Goal: Task Accomplishment & Management: Complete application form

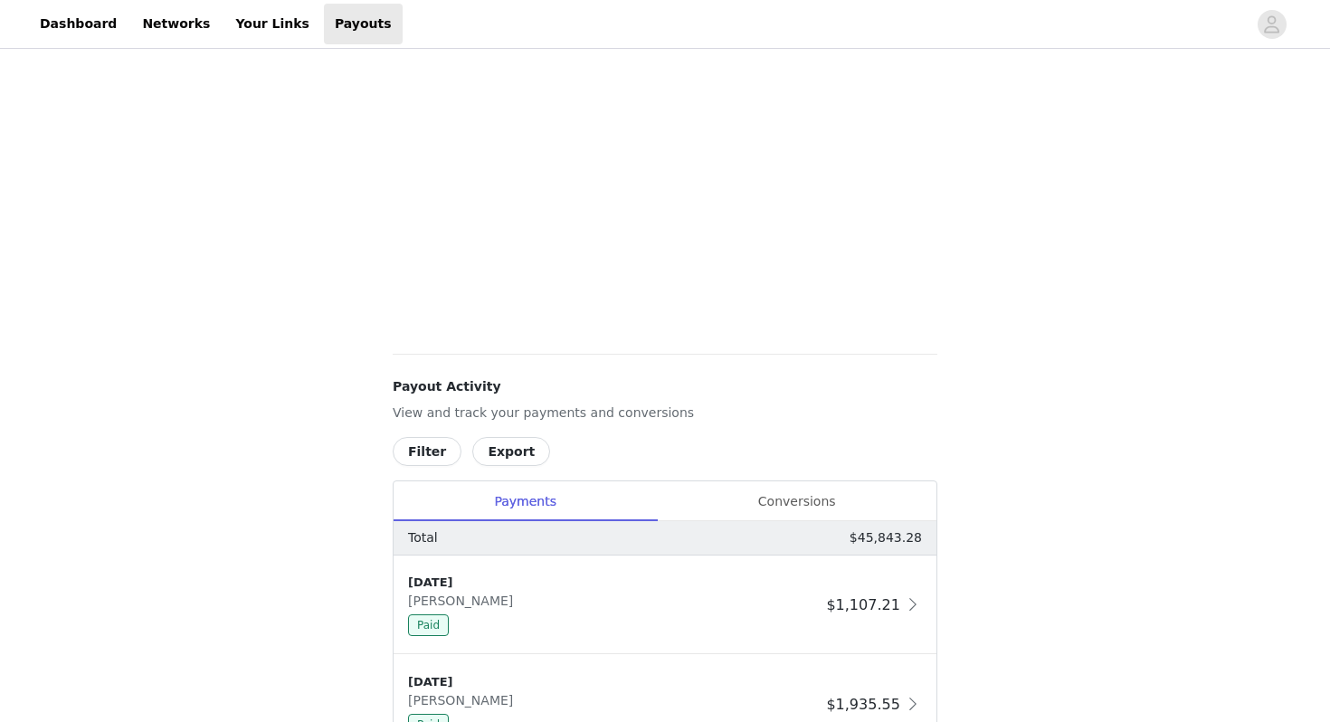
scroll to position [596, 0]
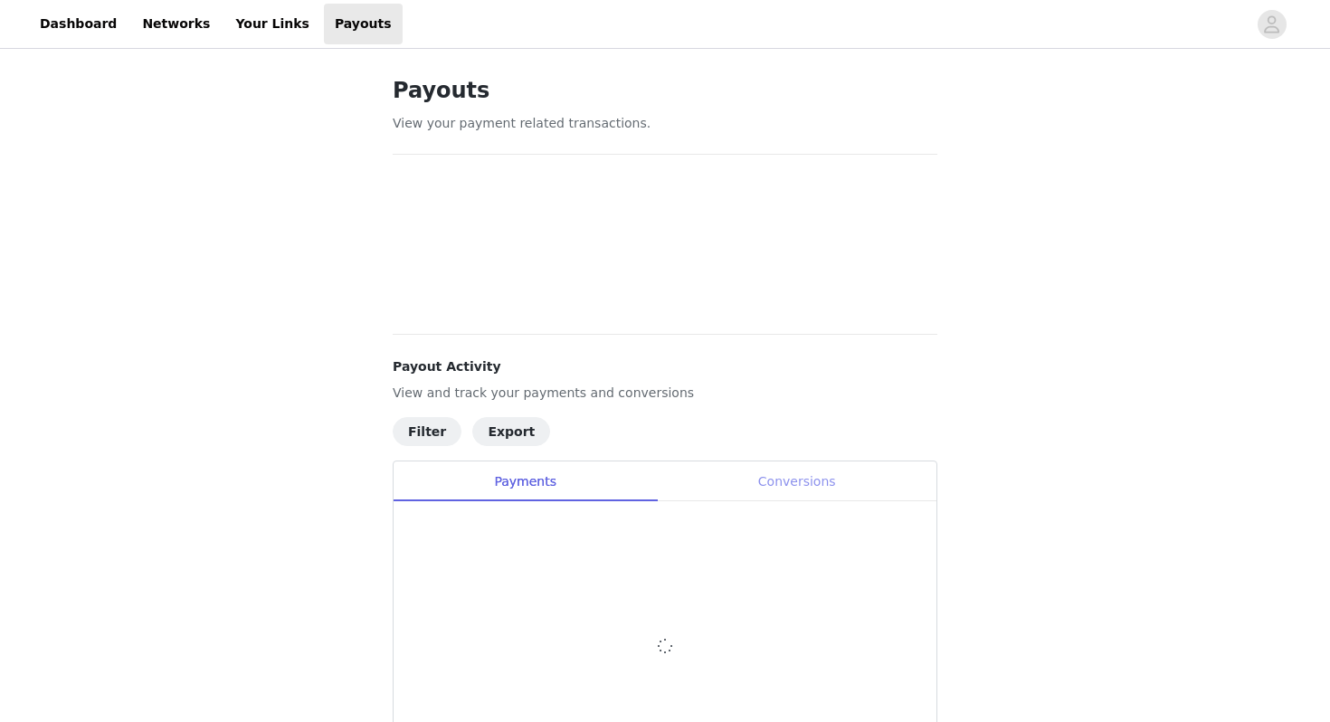
click at [762, 498] on div "Conversions" at bounding box center [797, 482] width 280 height 41
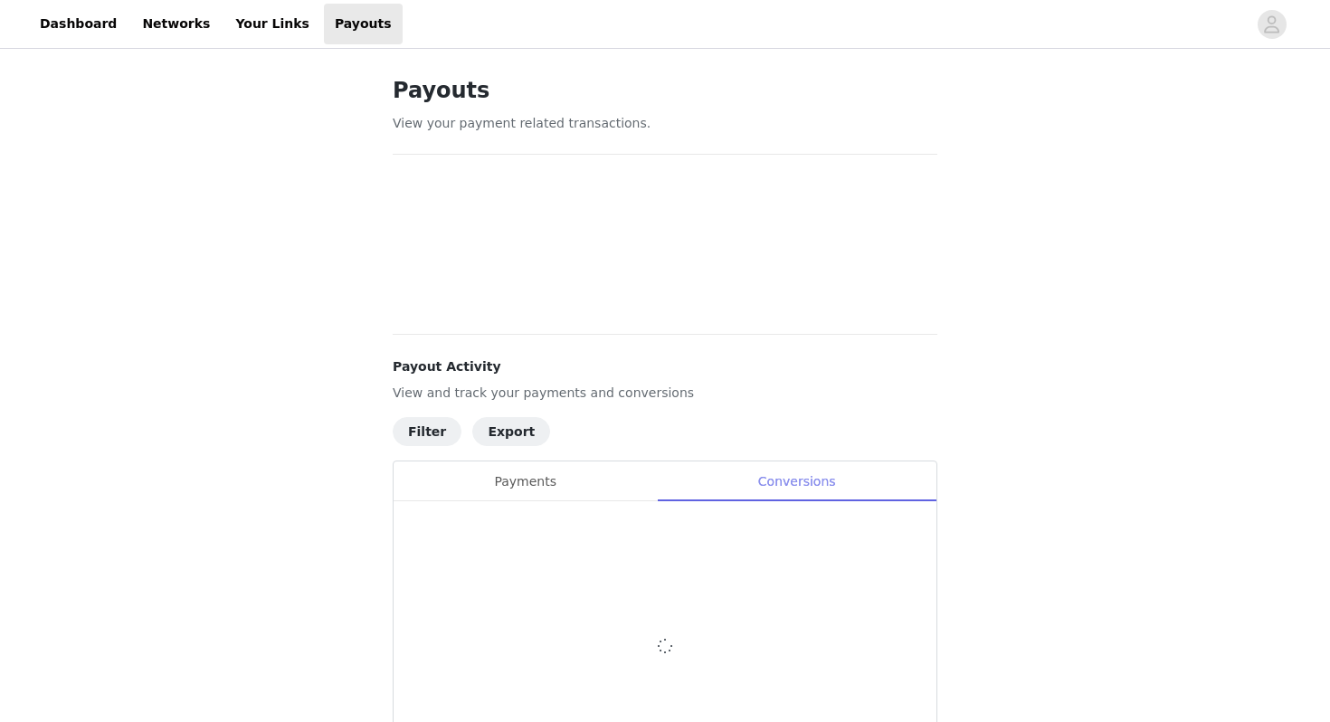
scroll to position [189, 0]
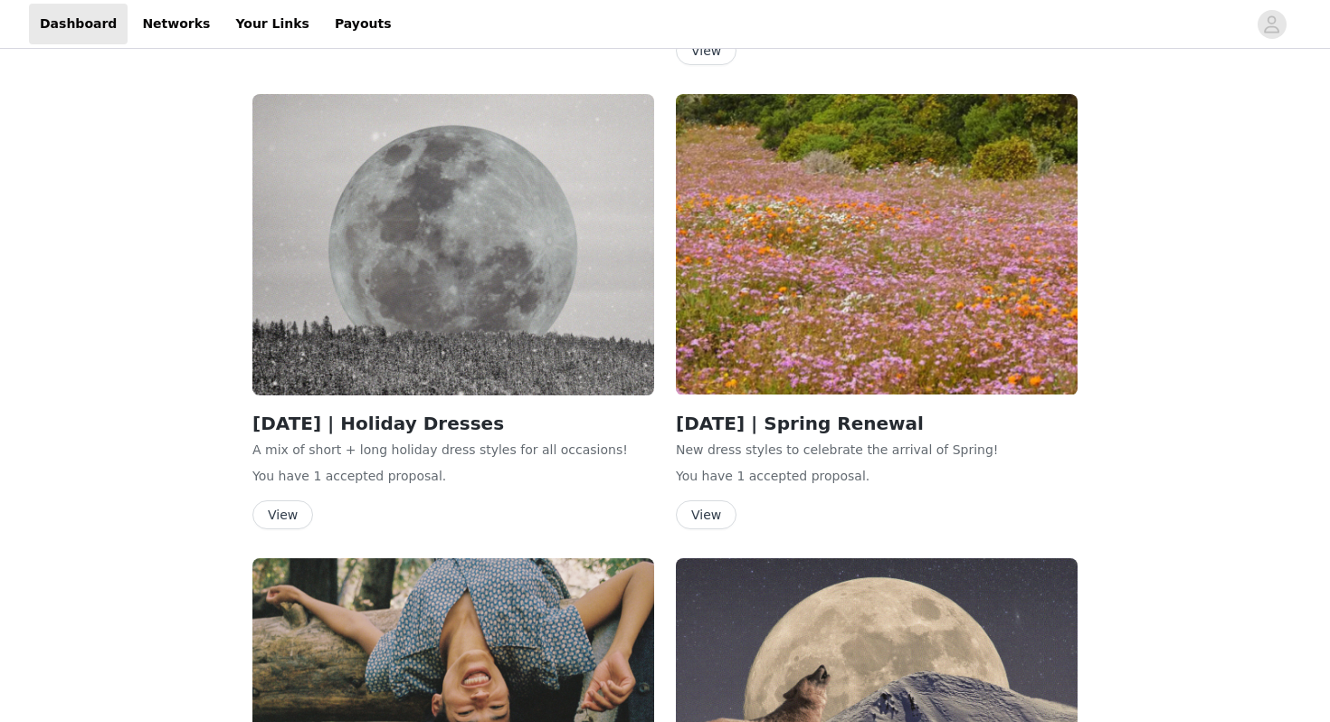
scroll to position [1450, 0]
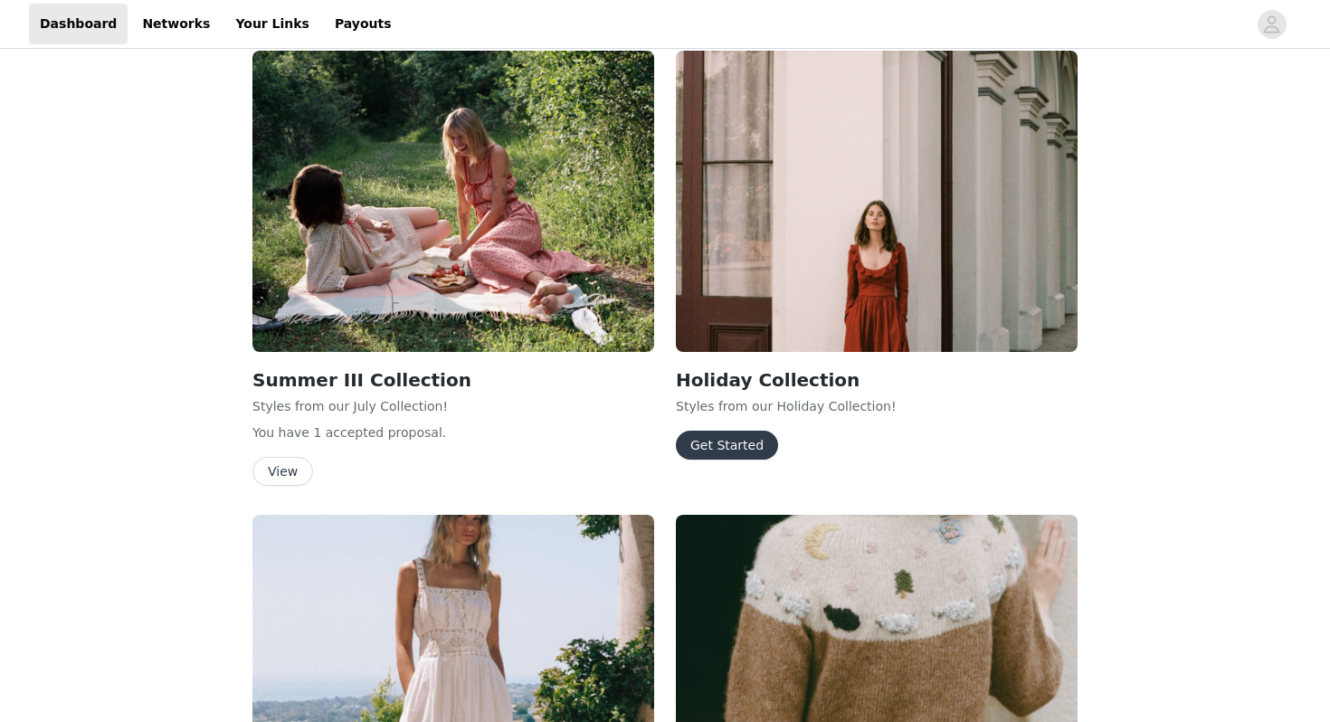
click at [726, 431] on button "Get Started" at bounding box center [727, 445] width 102 height 29
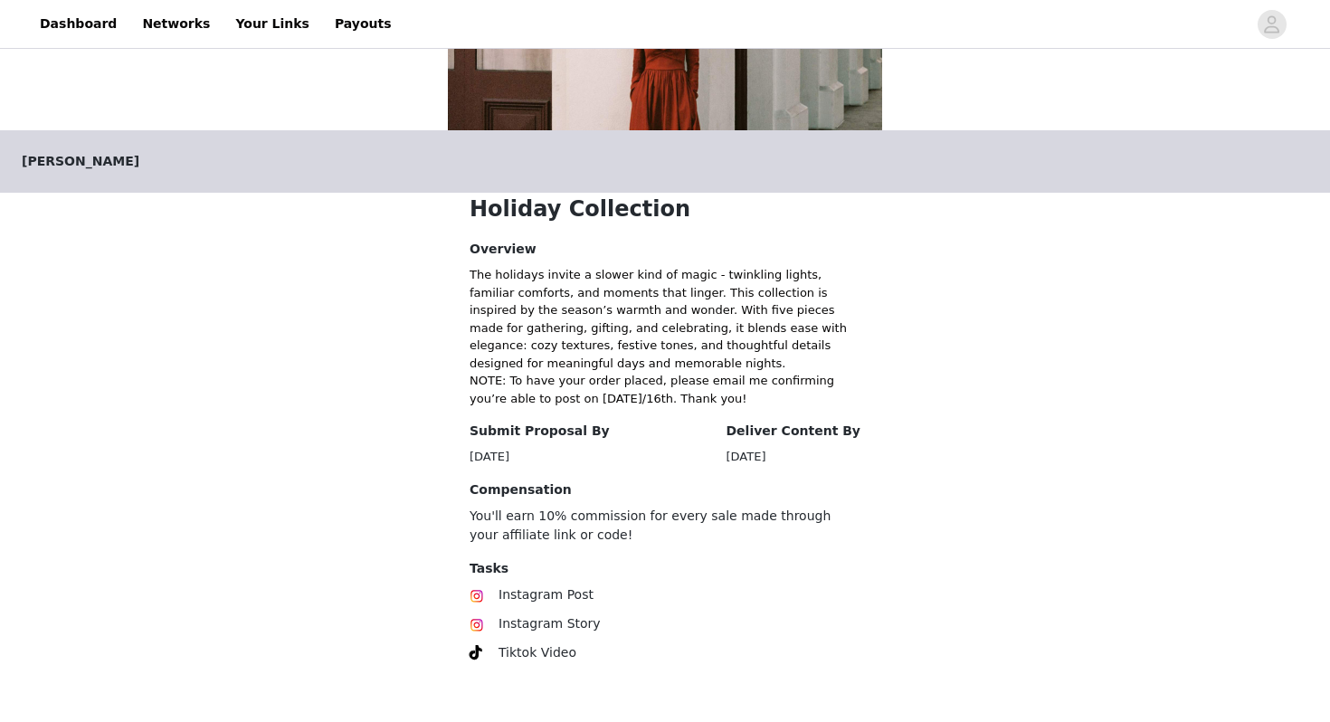
scroll to position [335, 0]
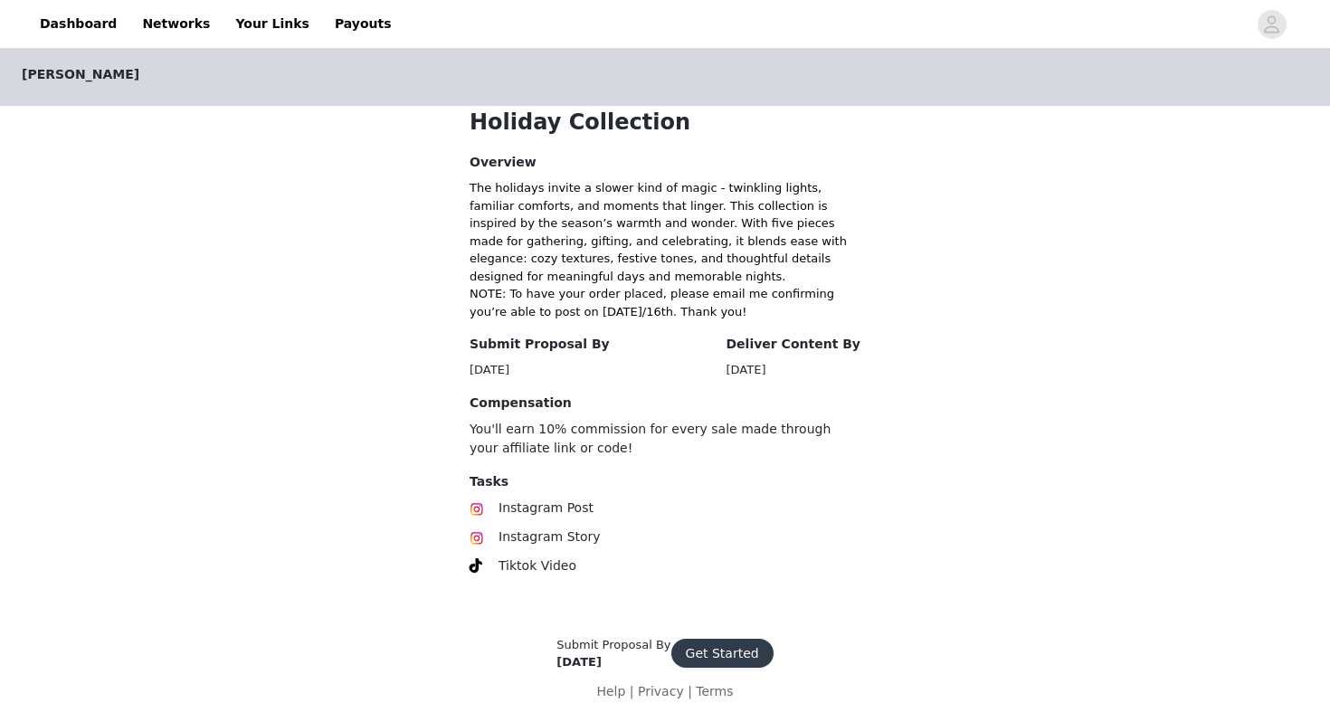
click at [738, 650] on button "Get Started" at bounding box center [722, 653] width 102 height 29
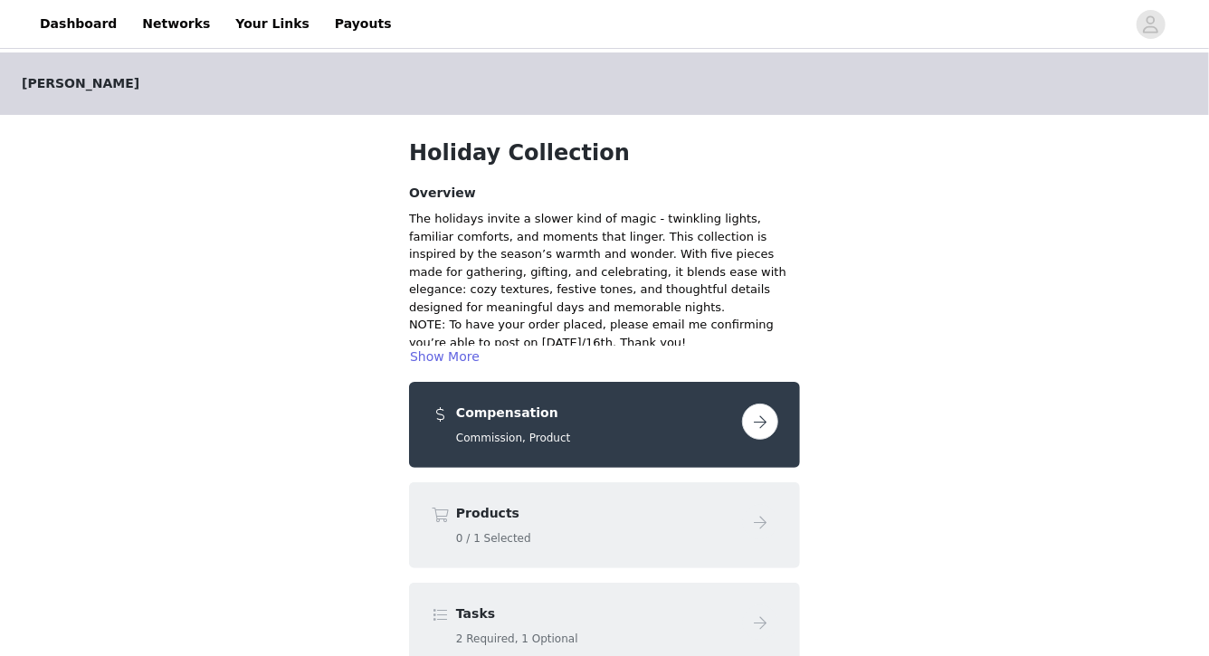
click at [770, 420] on button "button" at bounding box center [760, 422] width 36 height 36
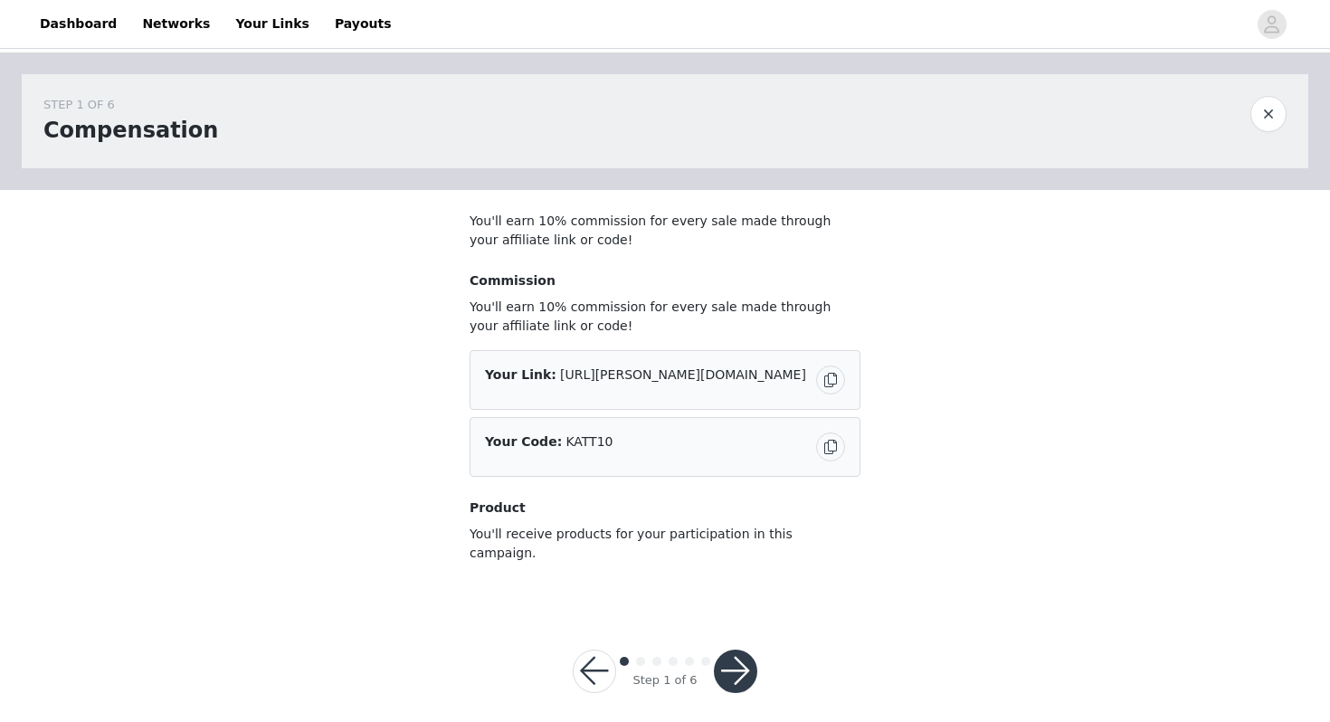
click at [737, 650] on button "button" at bounding box center [735, 671] width 43 height 43
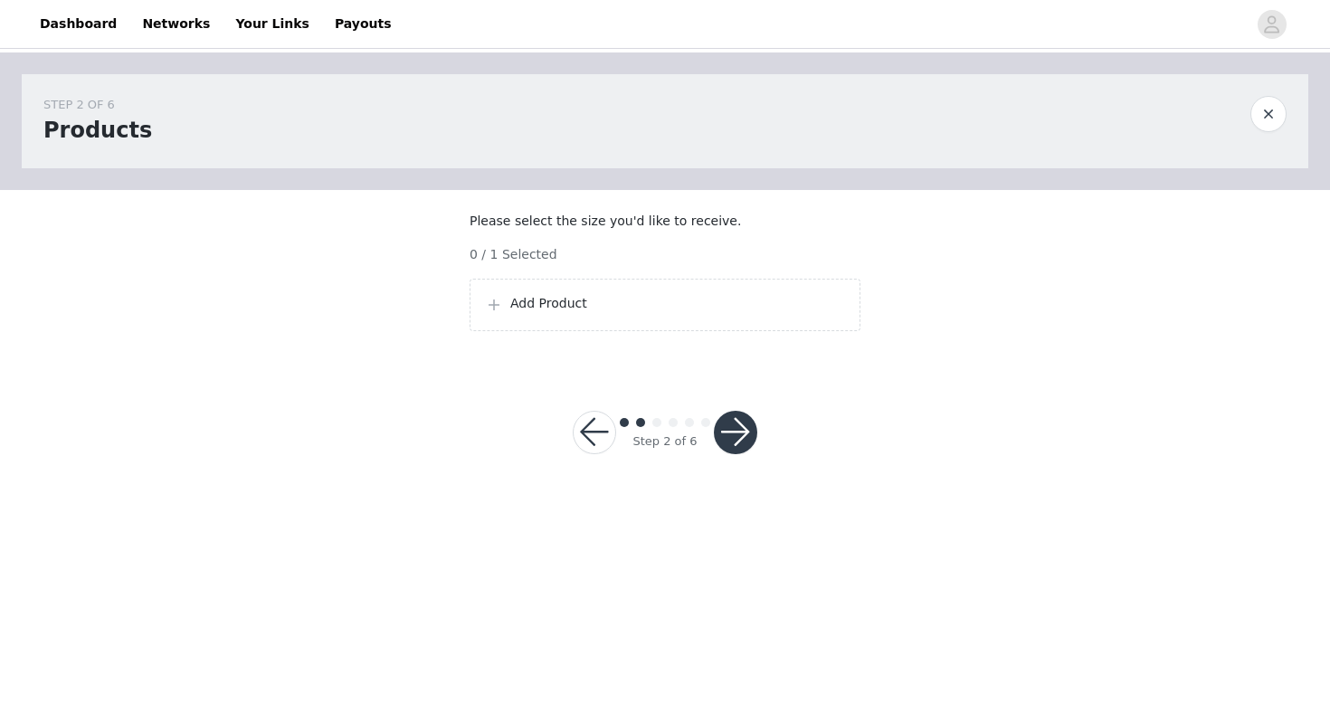
click at [580, 313] on p "Add Product" at bounding box center [677, 303] width 335 height 19
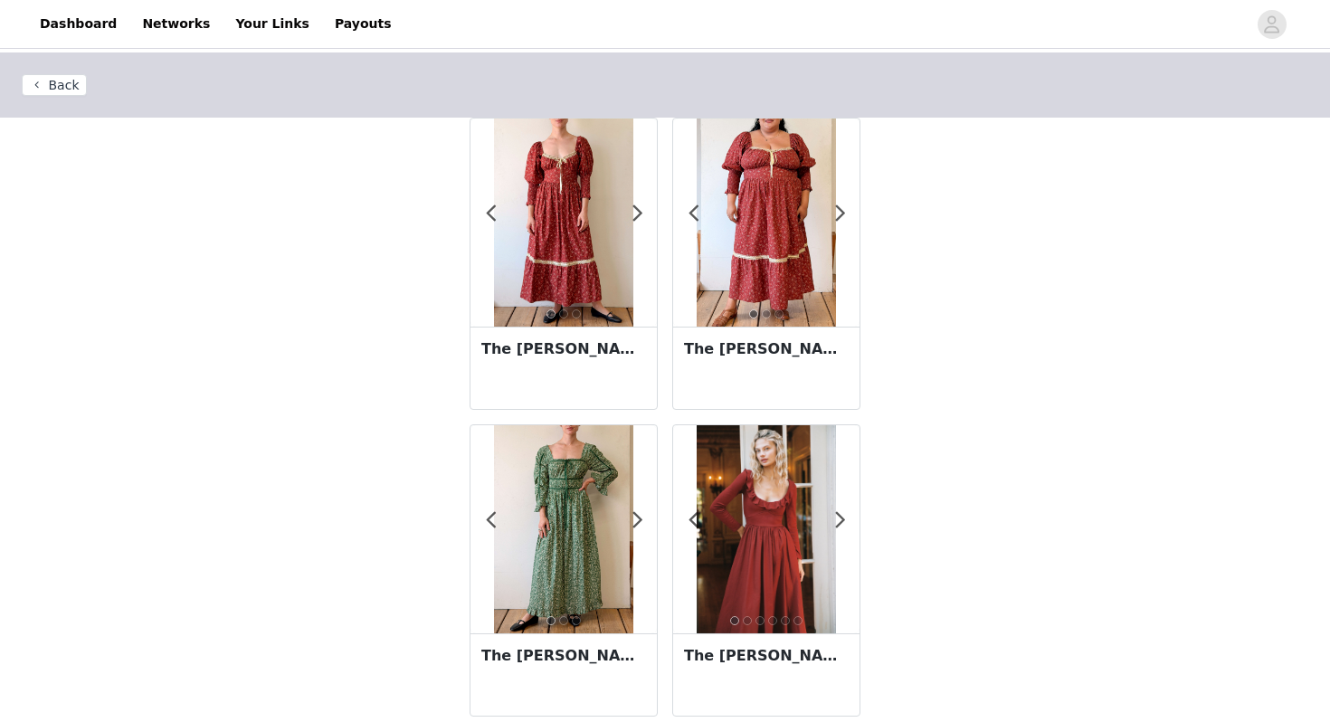
click at [645, 207] on div at bounding box center [564, 223] width 186 height 208
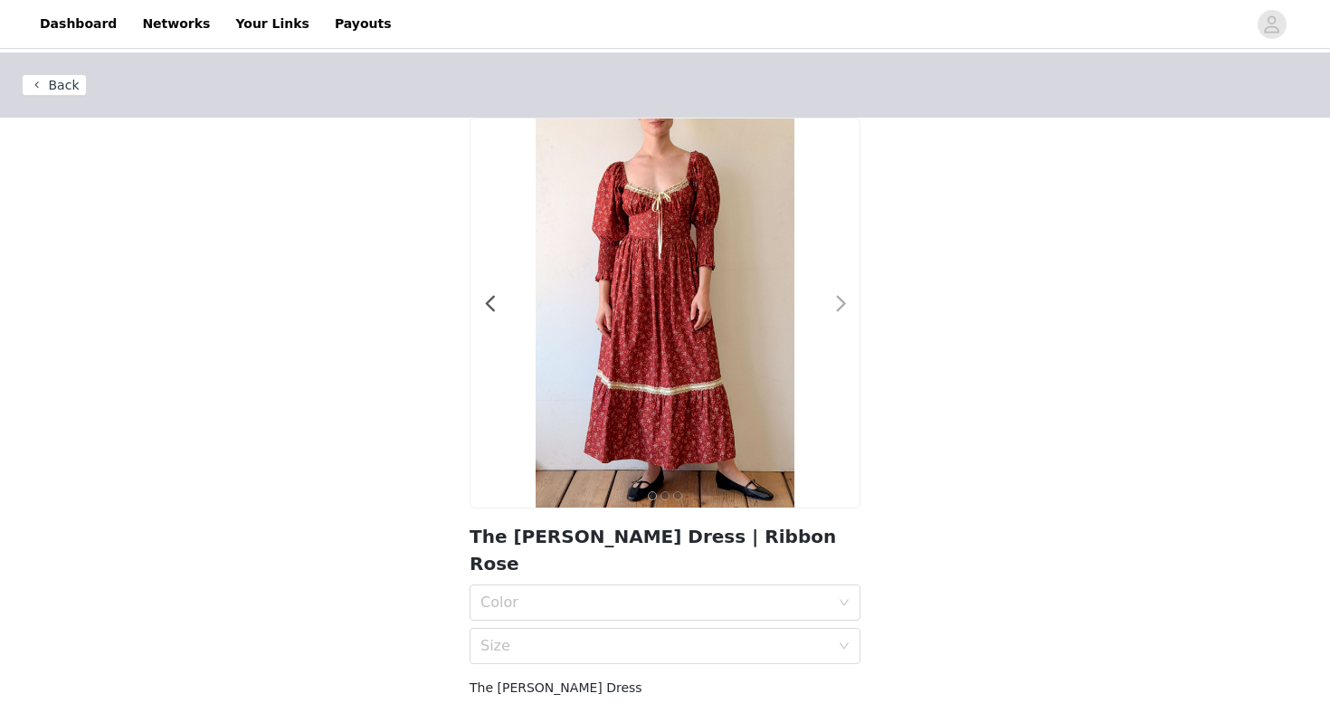
click at [836, 304] on span at bounding box center [841, 304] width 41 height 0
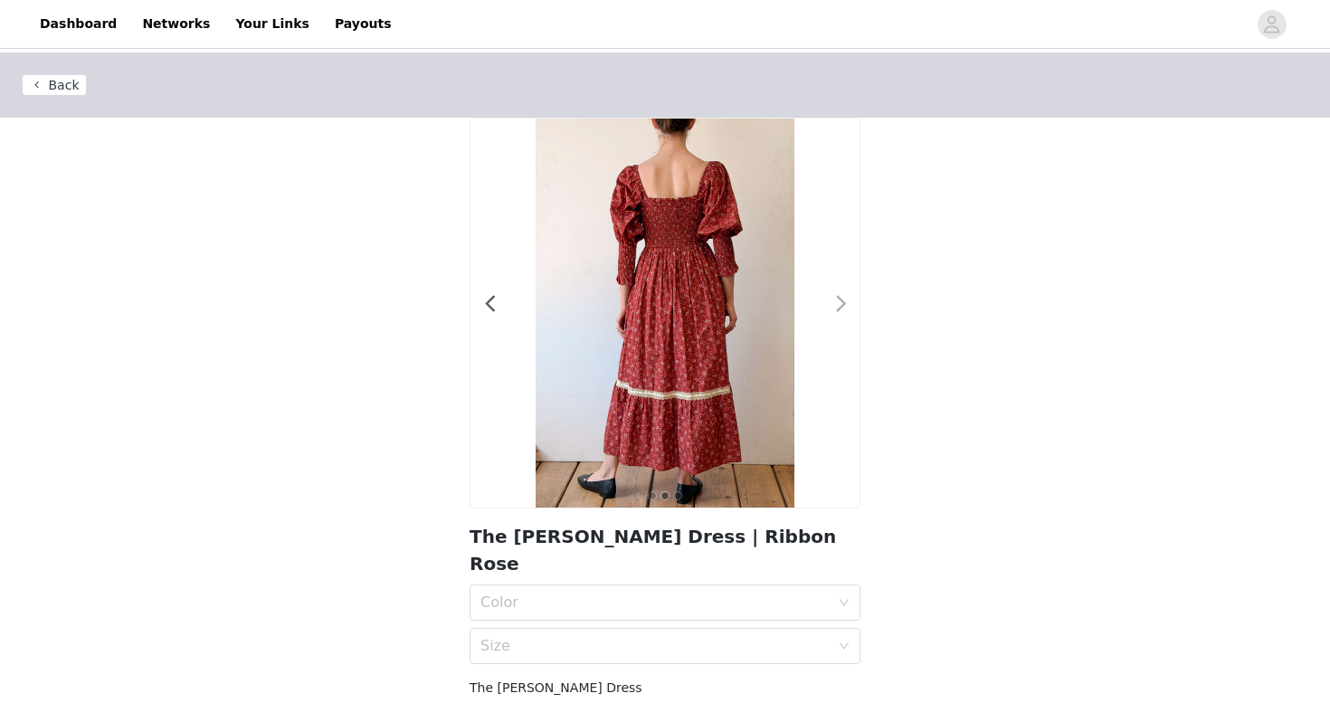
click at [842, 304] on span at bounding box center [841, 304] width 41 height 0
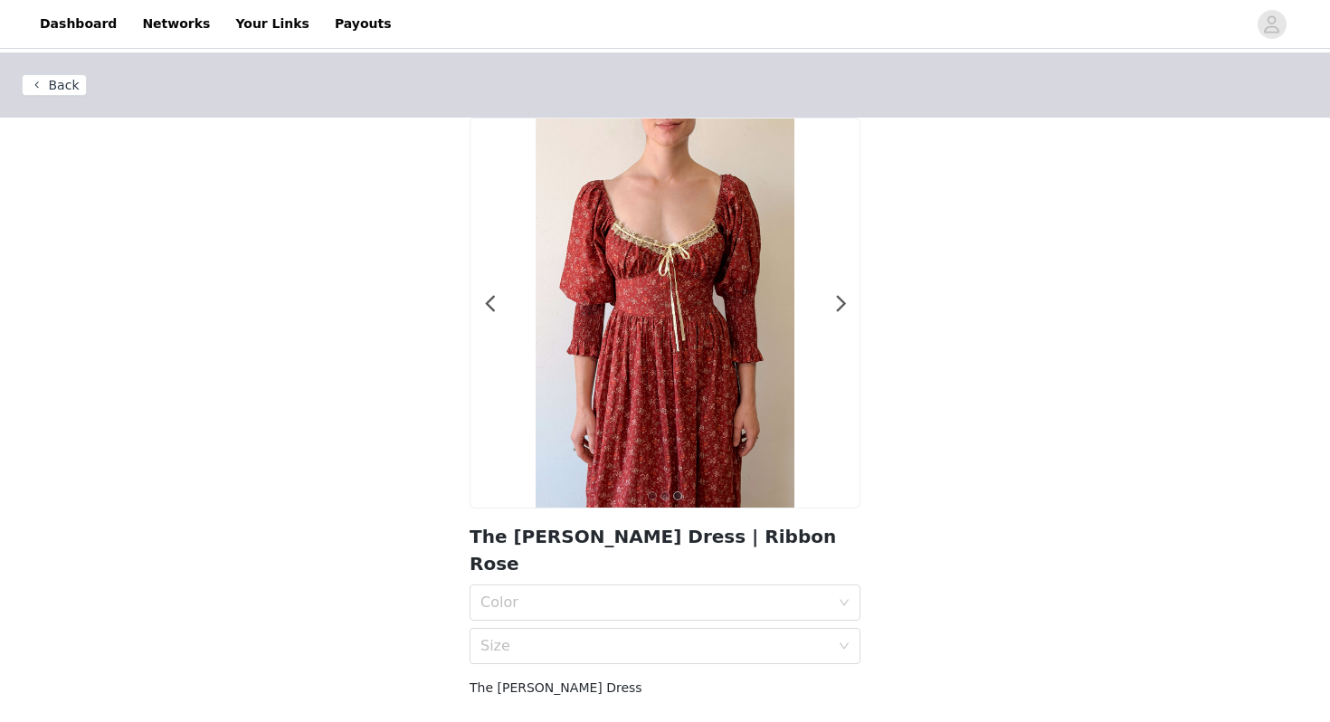
click at [61, 83] on button "Back" at bounding box center [54, 85] width 65 height 22
click at [53, 81] on button "Back" at bounding box center [54, 85] width 65 height 22
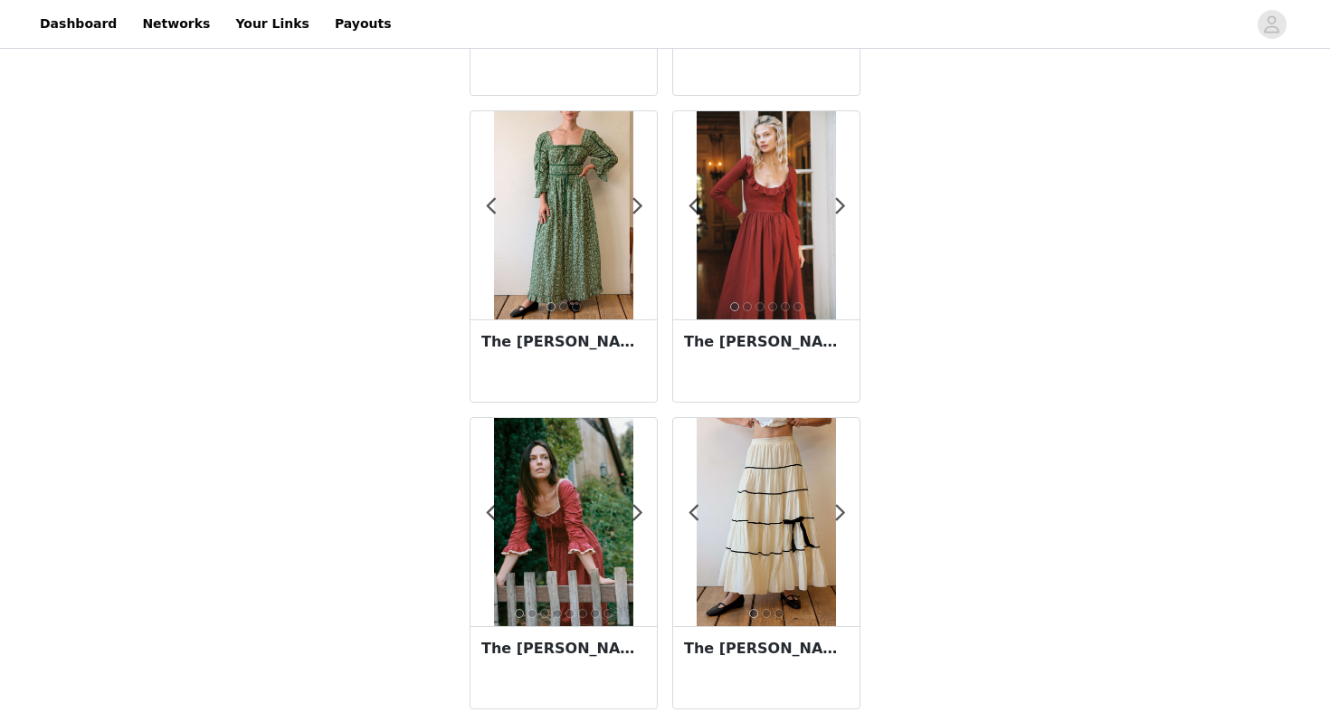
scroll to position [338, 0]
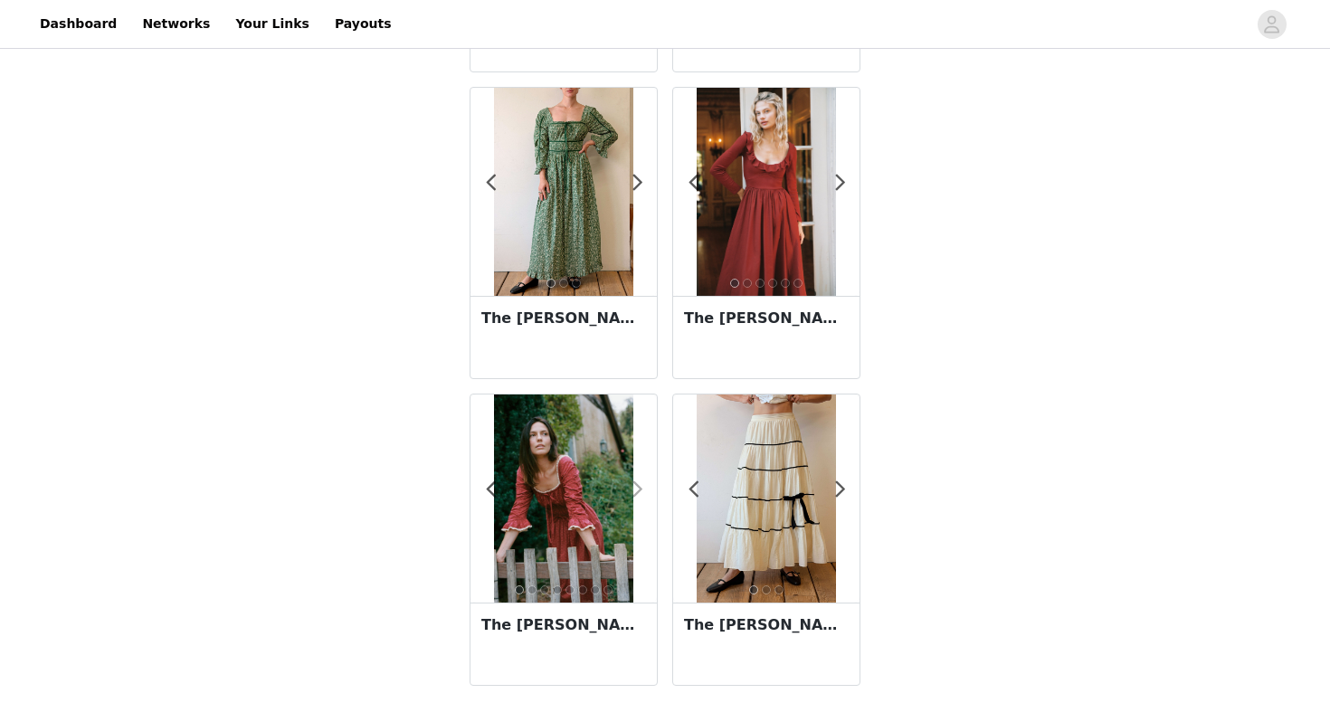
click at [640, 490] on span at bounding box center [637, 490] width 41 height 0
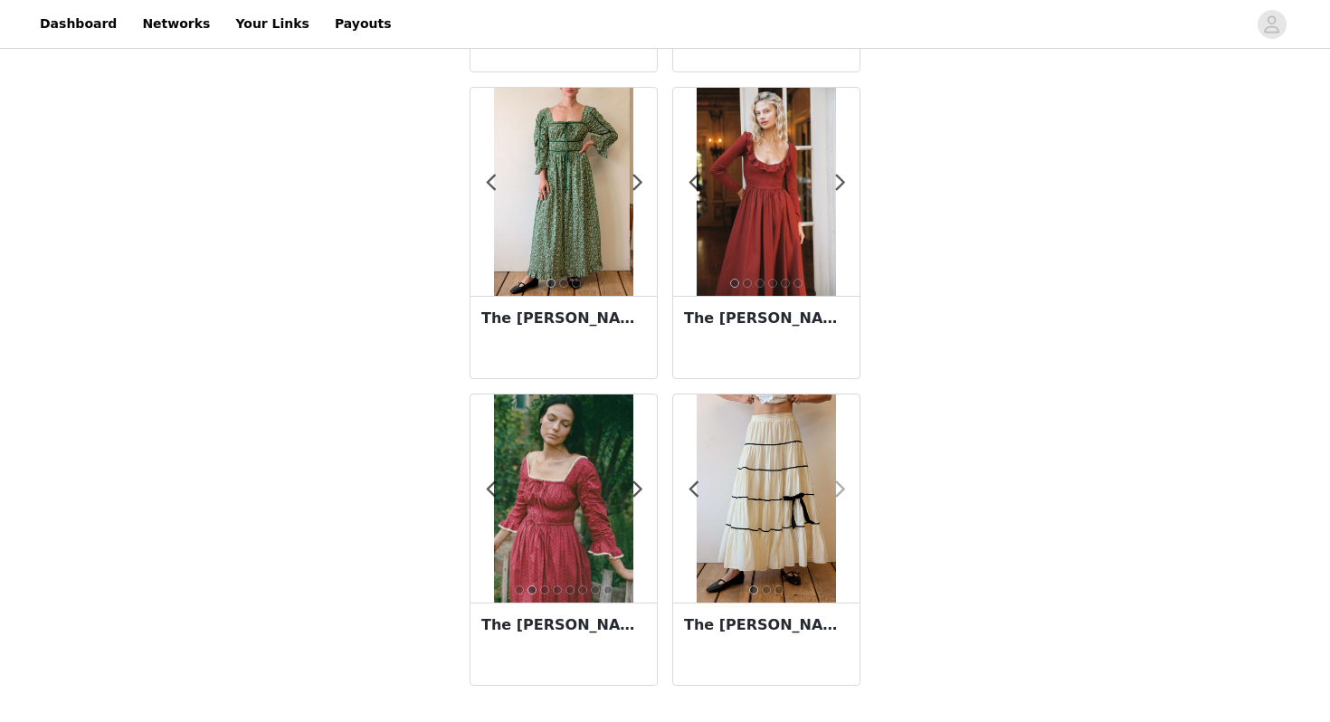
click at [844, 490] on span at bounding box center [840, 490] width 41 height 0
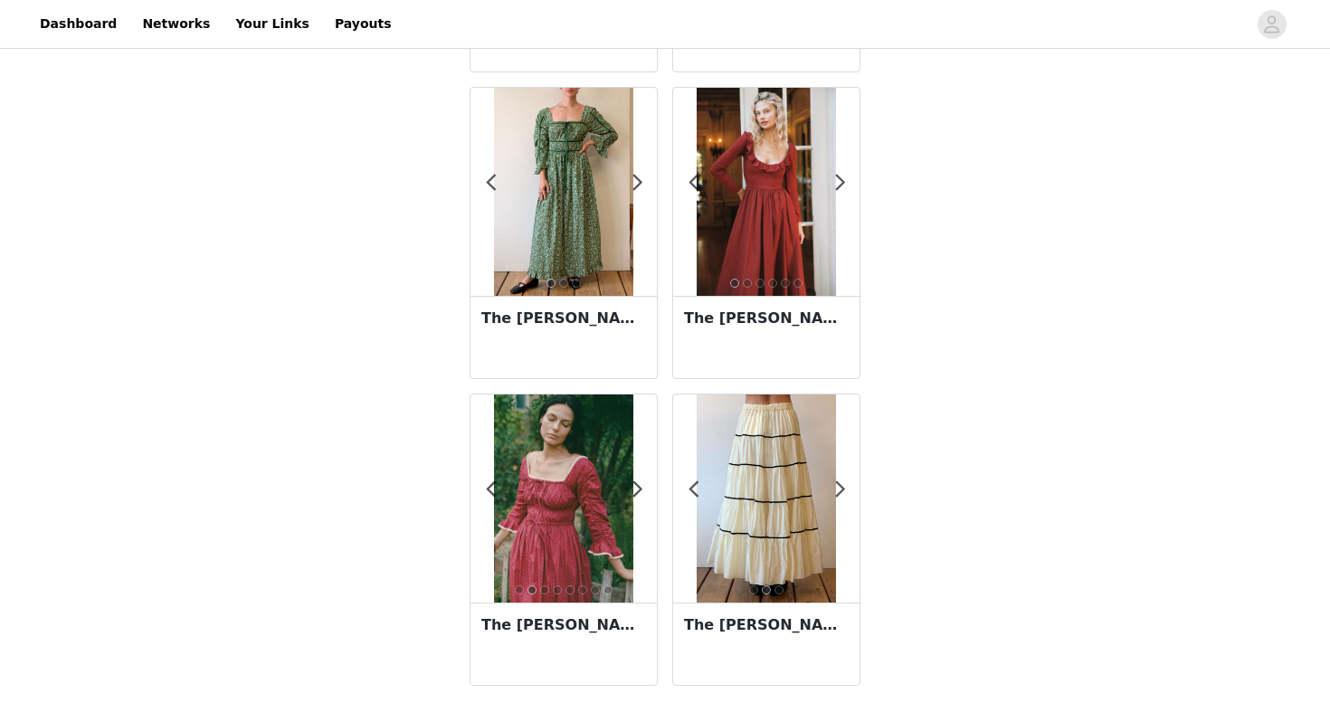
click at [847, 186] on div at bounding box center [766, 192] width 186 height 208
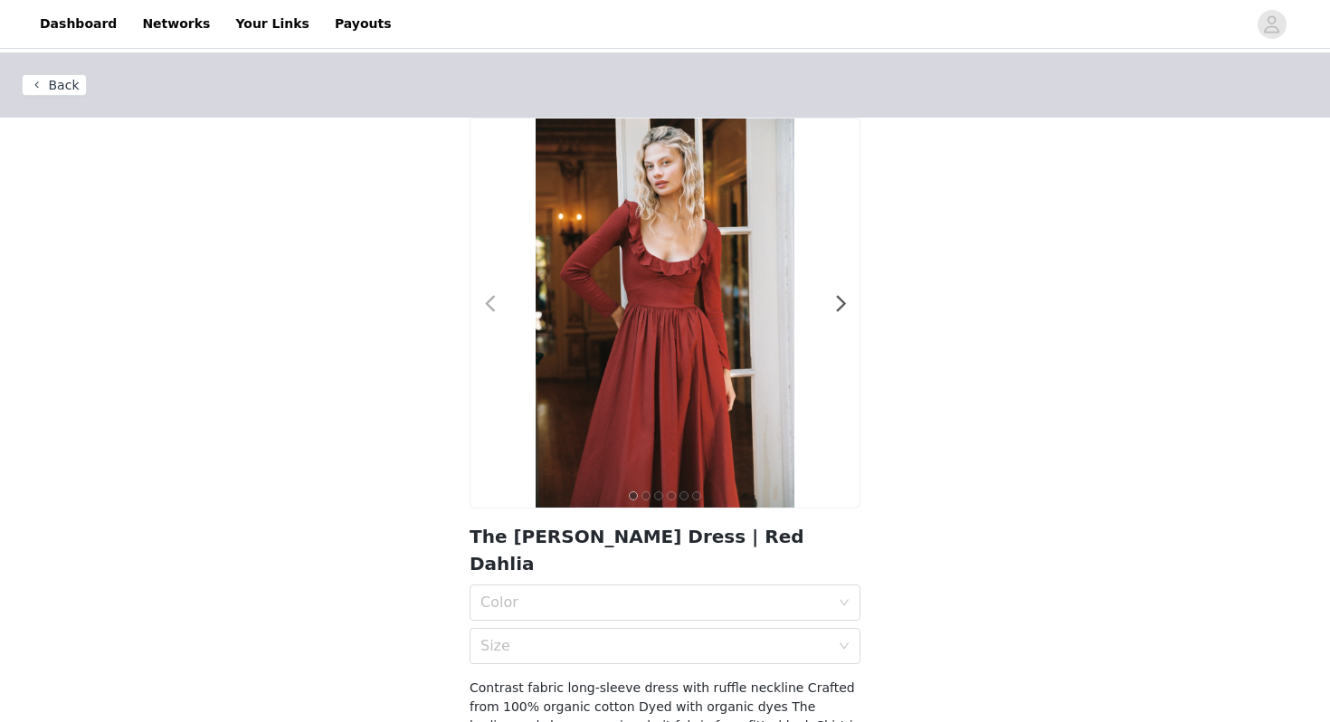
click at [494, 304] on span at bounding box center [490, 304] width 41 height 0
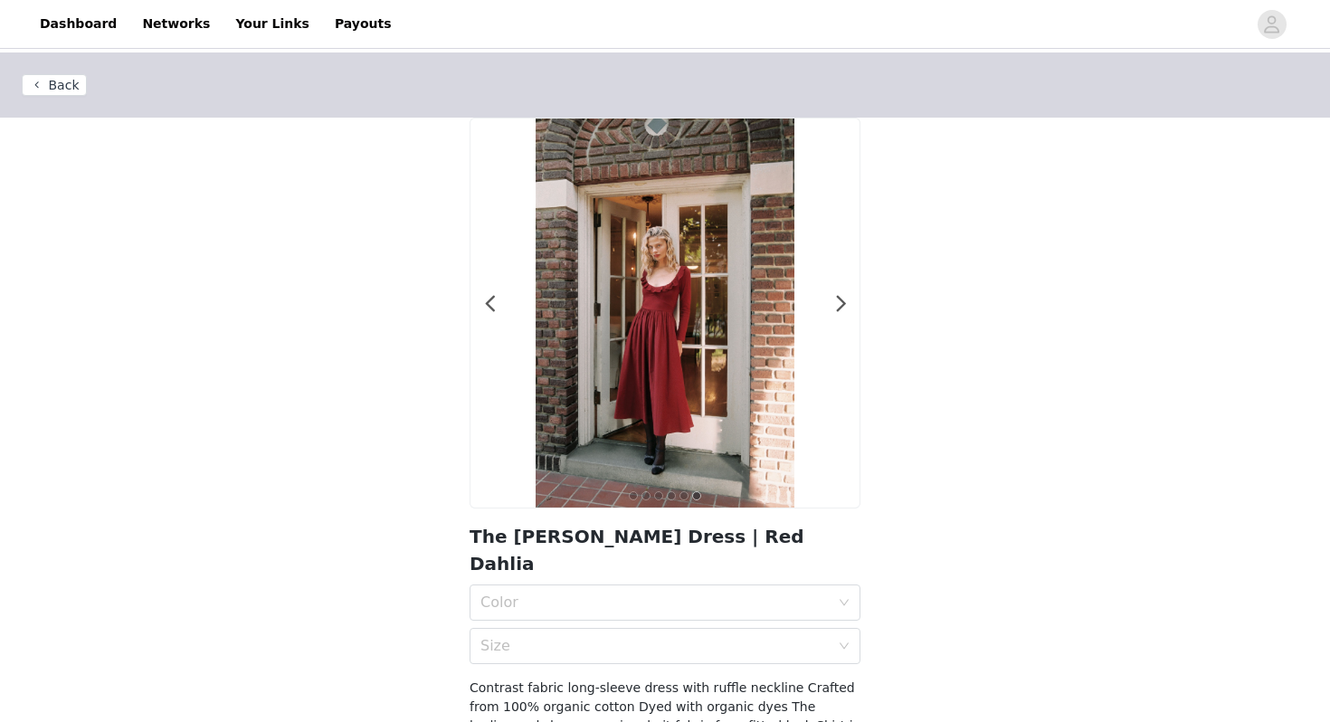
click at [69, 86] on button "Back" at bounding box center [54, 85] width 65 height 22
click at [55, 83] on button "Back" at bounding box center [54, 85] width 65 height 22
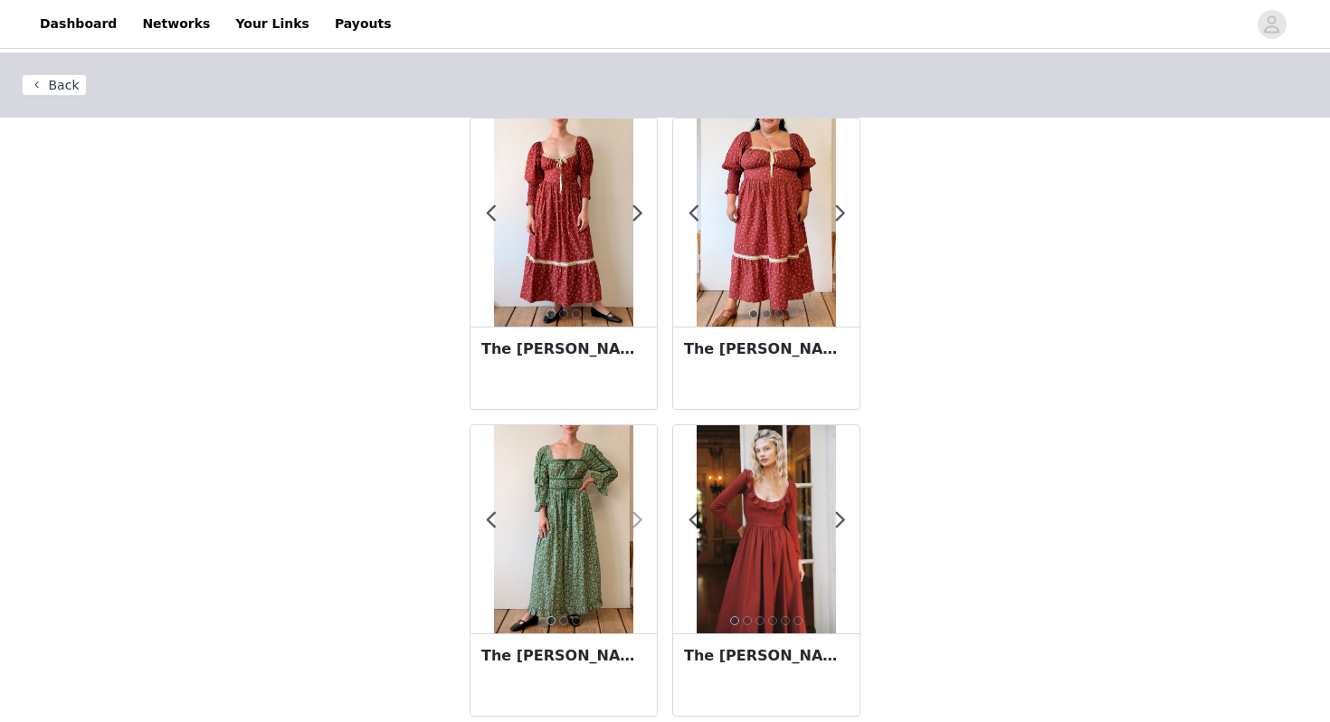
click at [642, 520] on span at bounding box center [637, 520] width 41 height 0
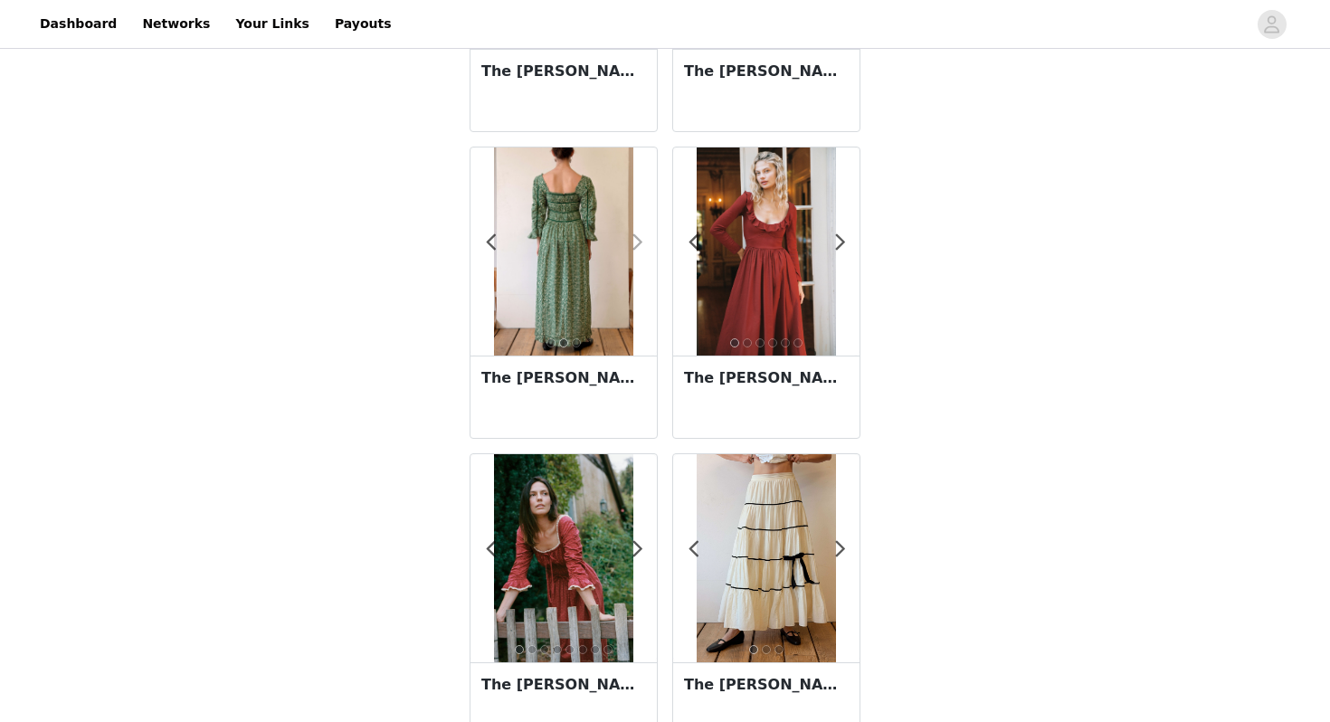
scroll to position [293, 0]
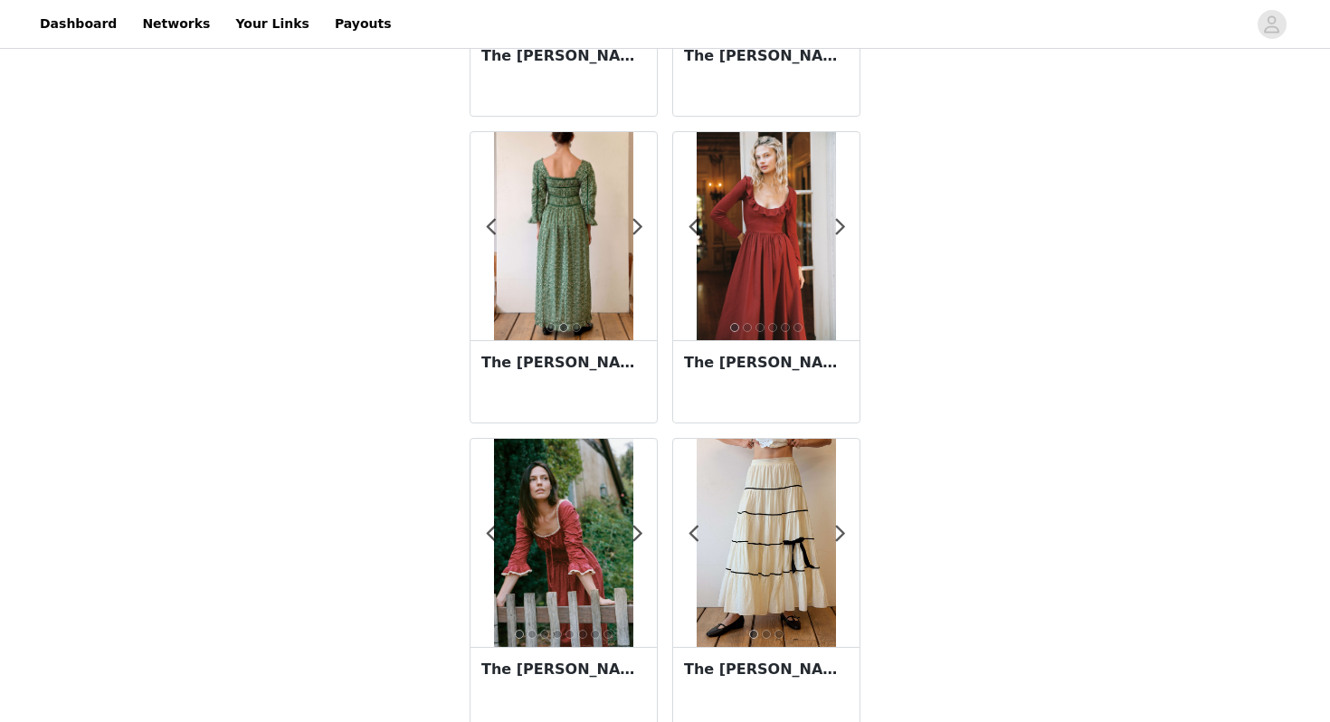
click at [648, 534] on div at bounding box center [564, 543] width 186 height 208
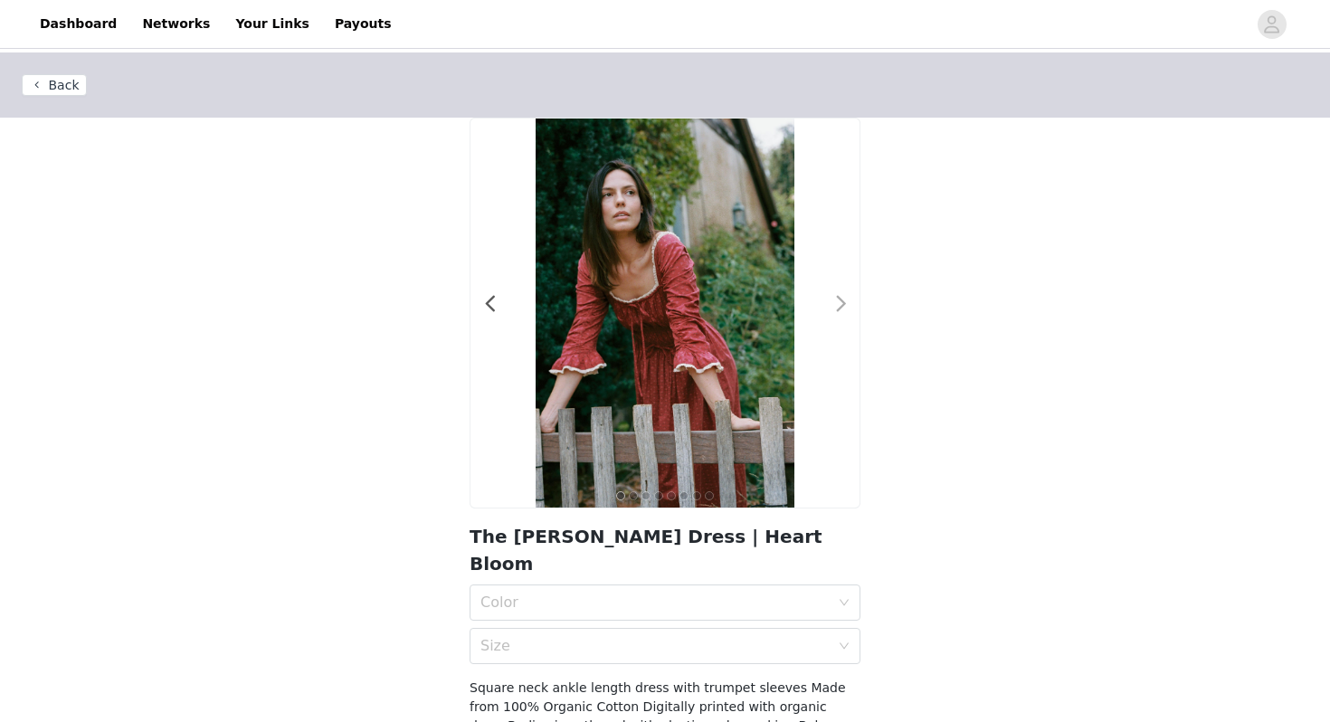
click at [840, 304] on span at bounding box center [841, 304] width 41 height 0
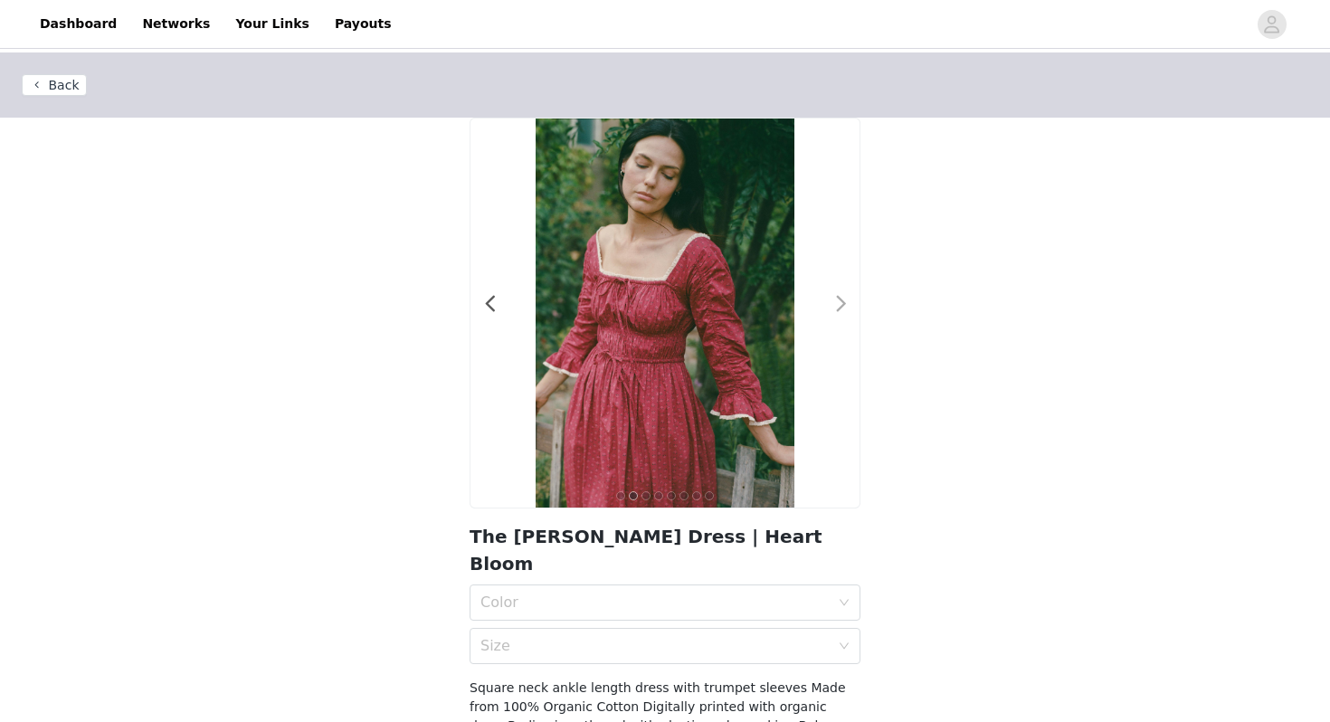
click at [840, 304] on span at bounding box center [841, 304] width 41 height 0
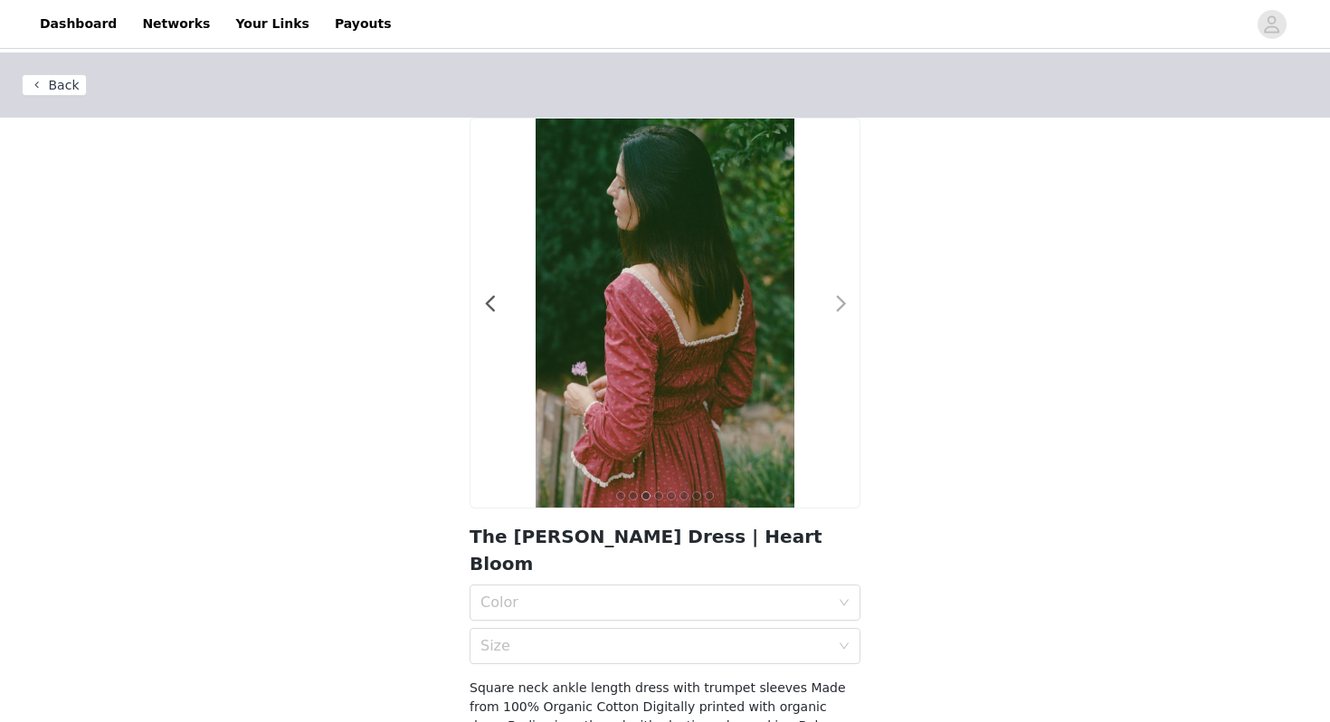
click at [840, 304] on span at bounding box center [841, 304] width 41 height 0
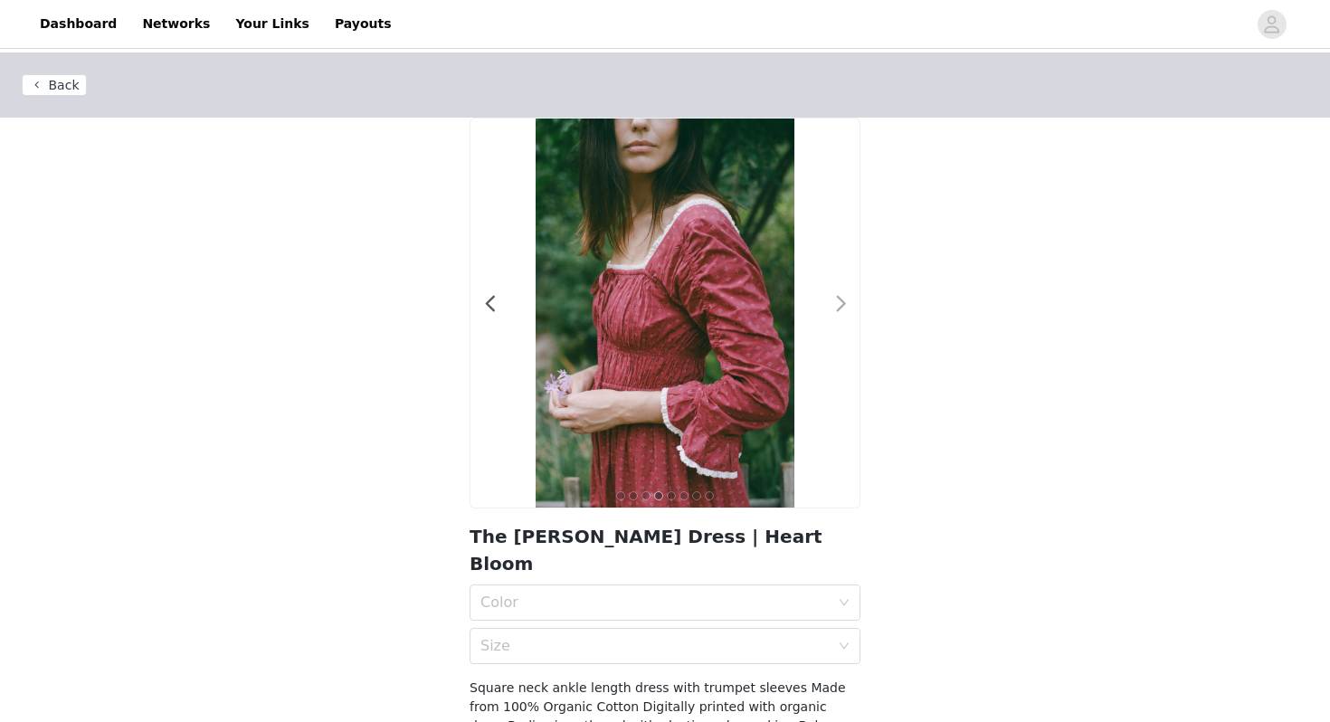
click at [840, 304] on span at bounding box center [841, 304] width 41 height 0
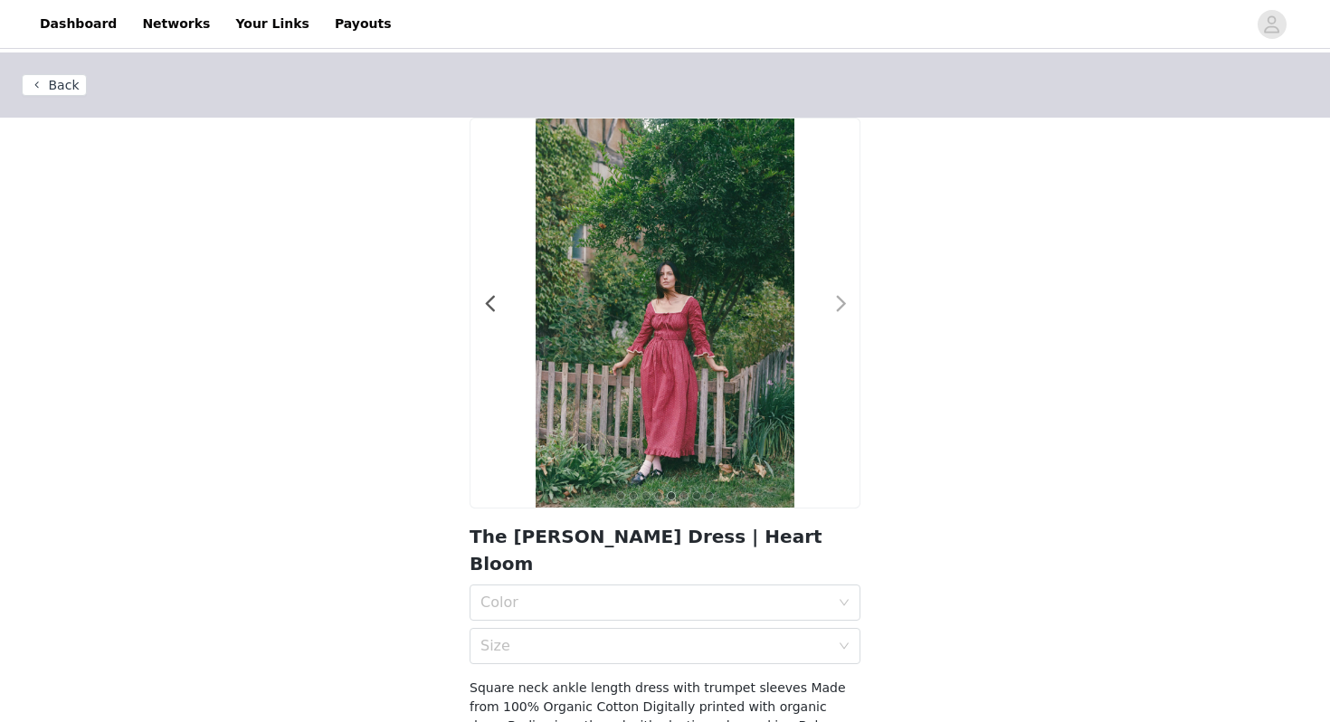
click at [840, 304] on span at bounding box center [841, 304] width 41 height 0
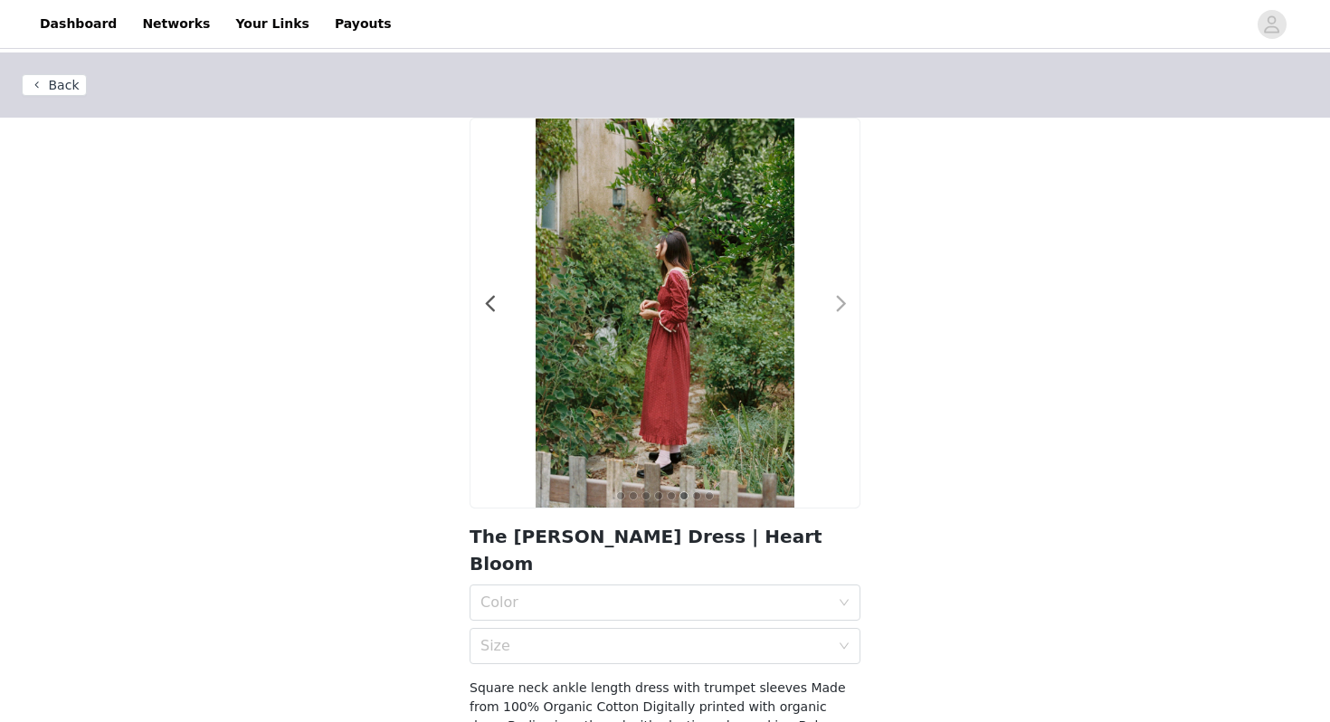
click at [844, 304] on span at bounding box center [841, 304] width 41 height 0
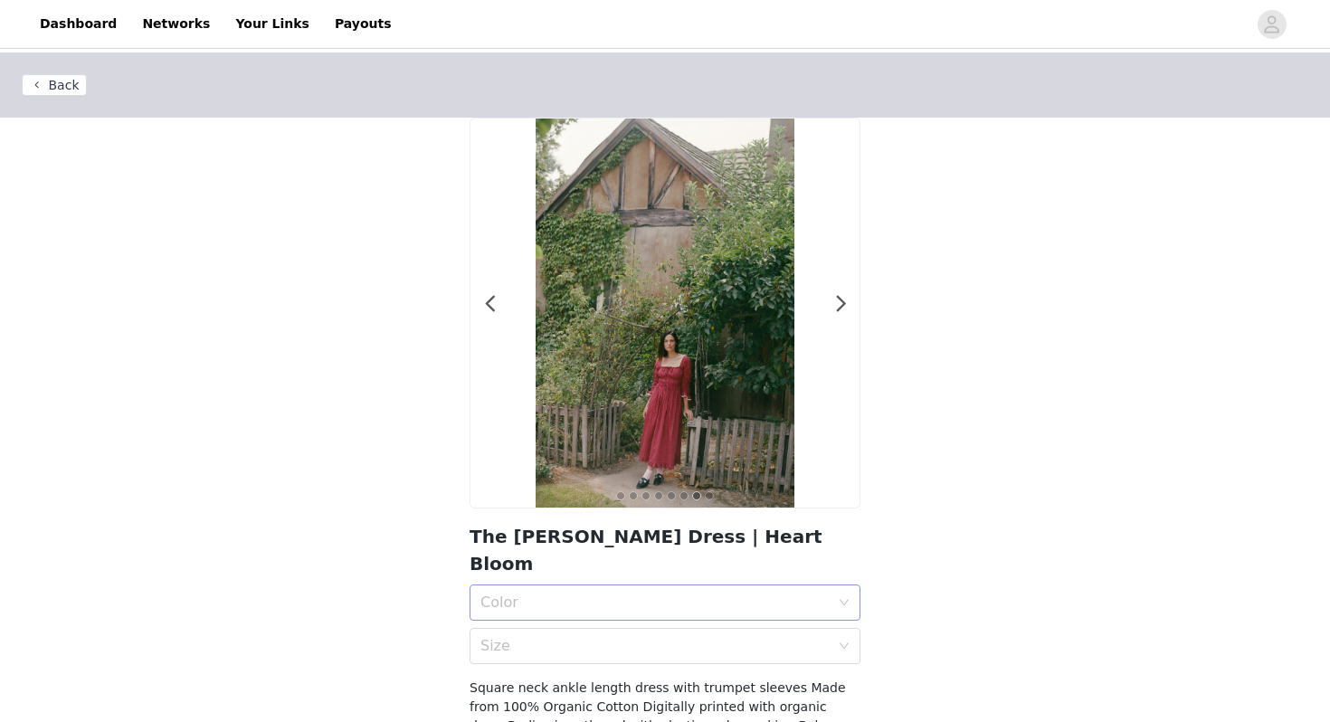
click at [593, 588] on div "Color" at bounding box center [659, 603] width 357 height 34
click at [578, 616] on div "Heart Bloom" at bounding box center [665, 615] width 369 height 20
click at [567, 637] on div "Size" at bounding box center [655, 646] width 349 height 18
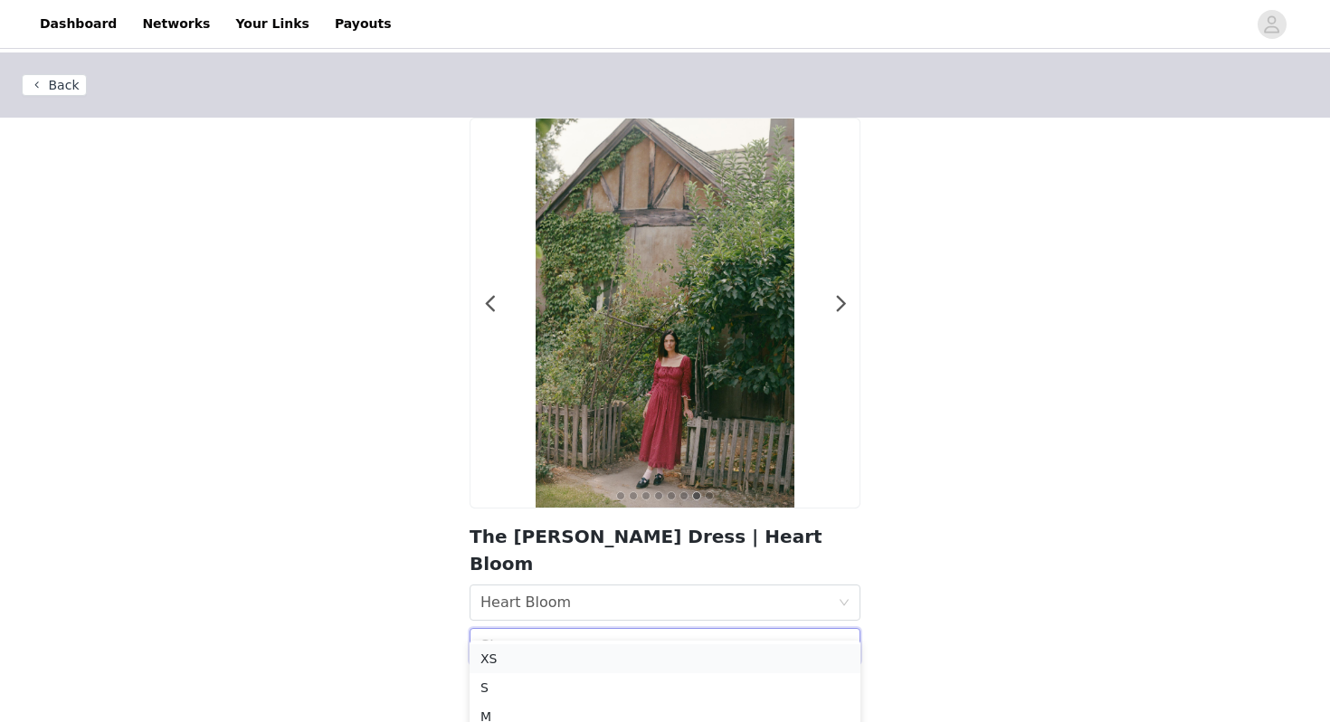
click at [551, 661] on div "XS" at bounding box center [665, 659] width 369 height 20
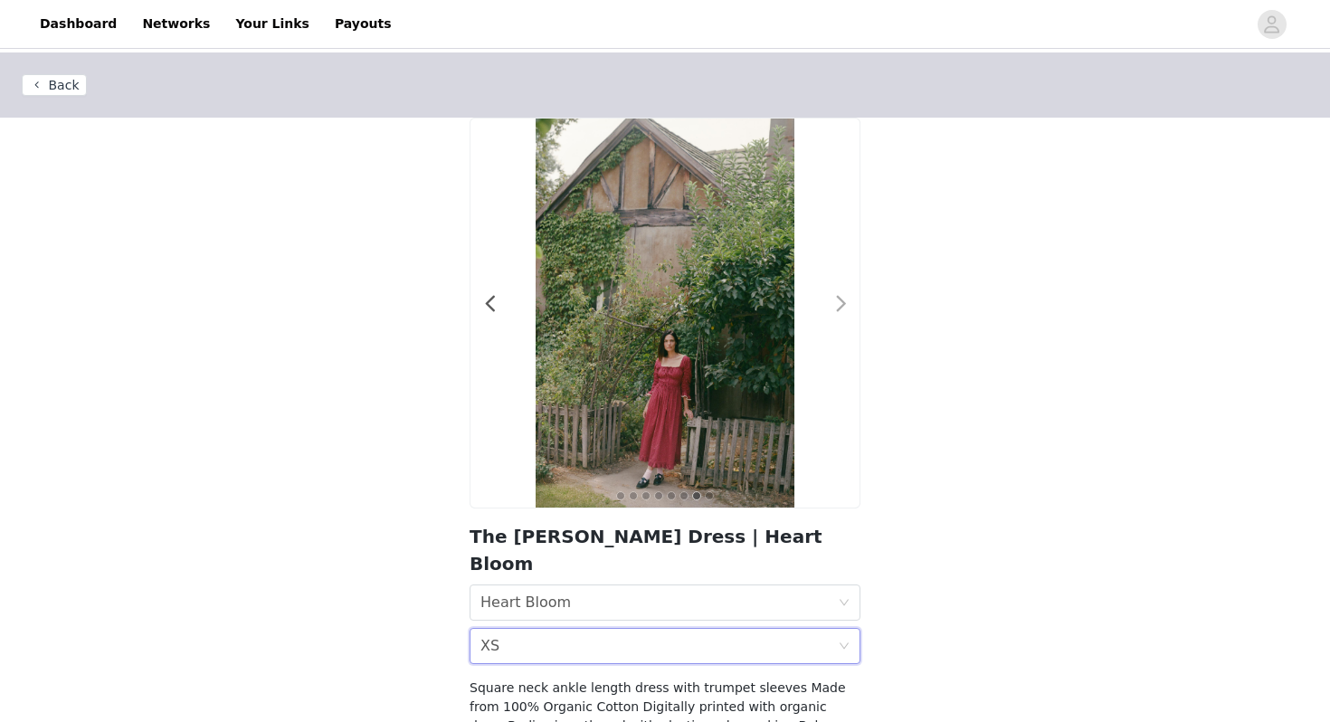
click at [837, 304] on span at bounding box center [841, 304] width 41 height 0
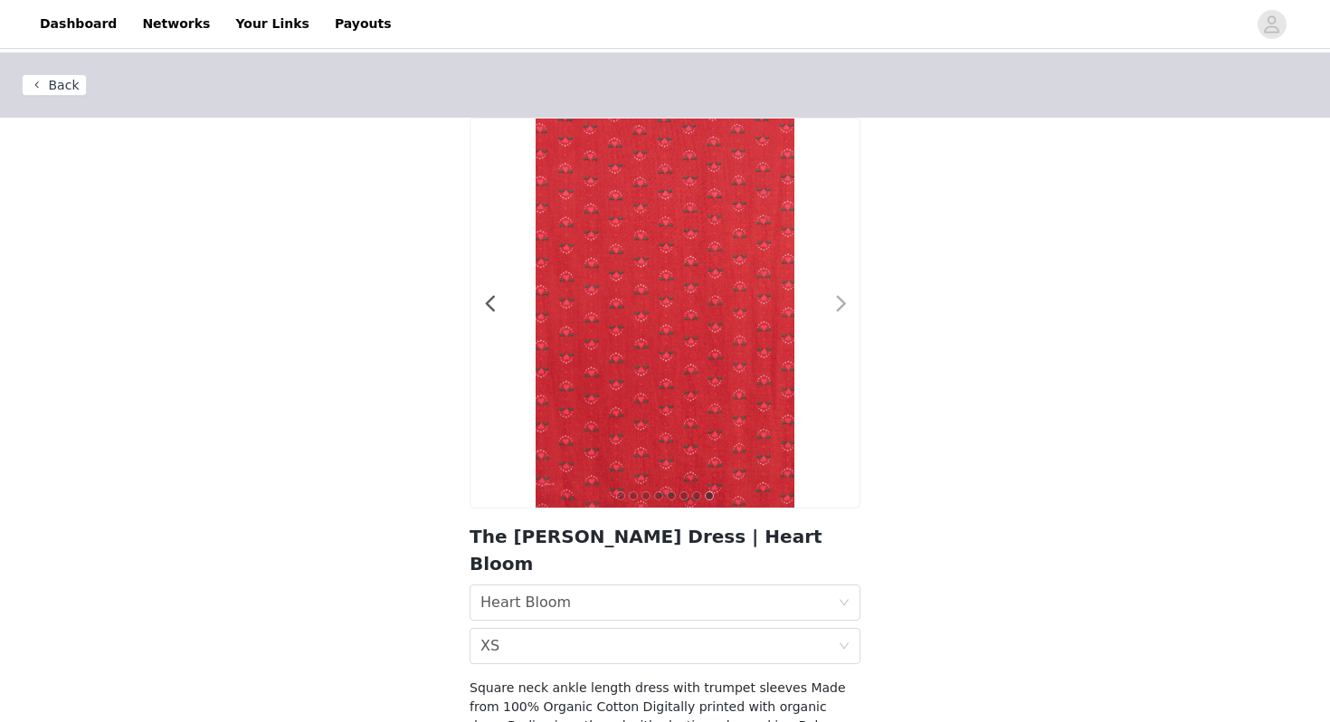
click at [837, 304] on span at bounding box center [841, 304] width 41 height 0
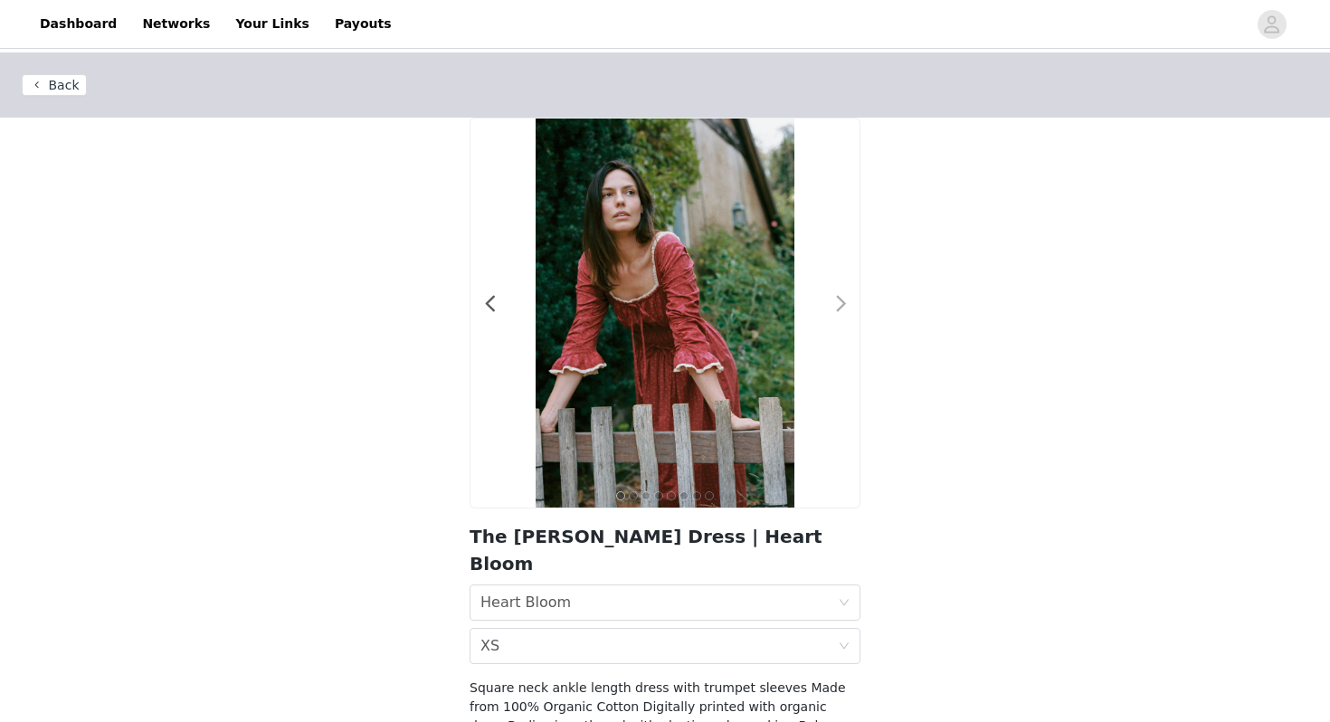
click at [837, 304] on span at bounding box center [841, 304] width 41 height 0
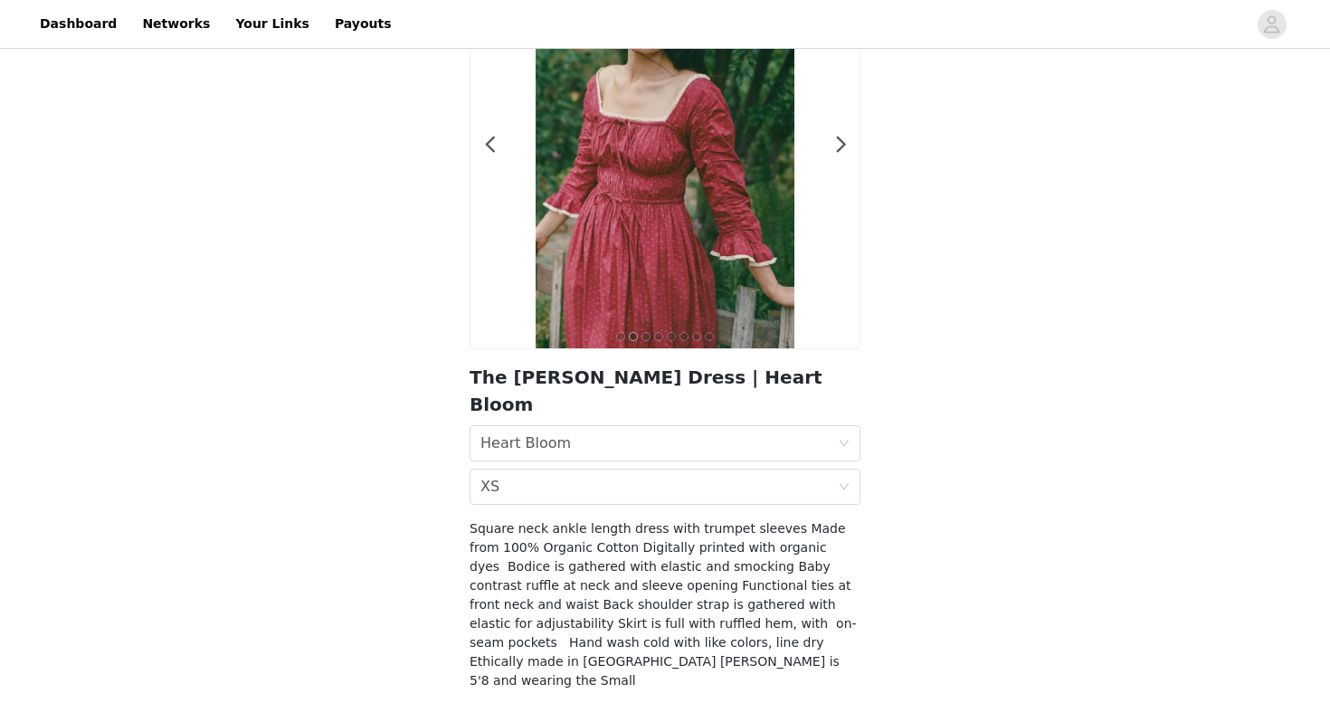
scroll to position [190, 0]
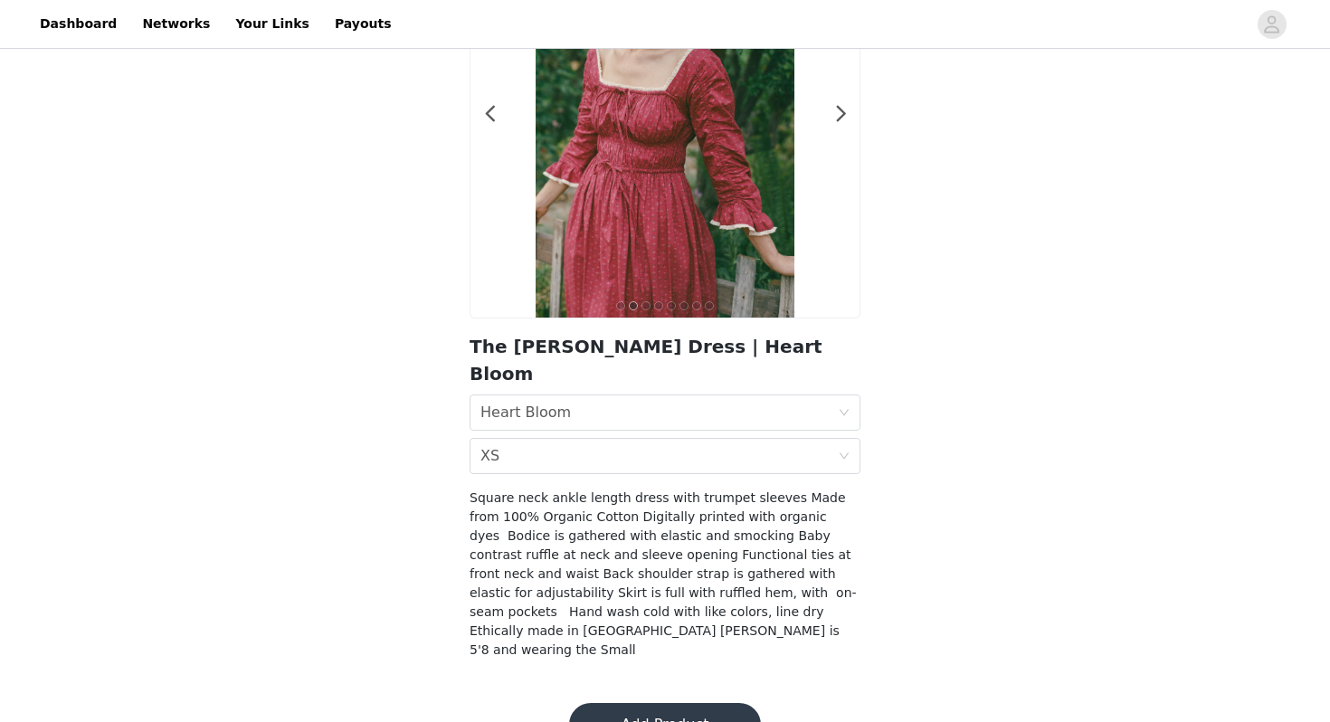
click at [683, 703] on button "Add Product" at bounding box center [665, 724] width 192 height 43
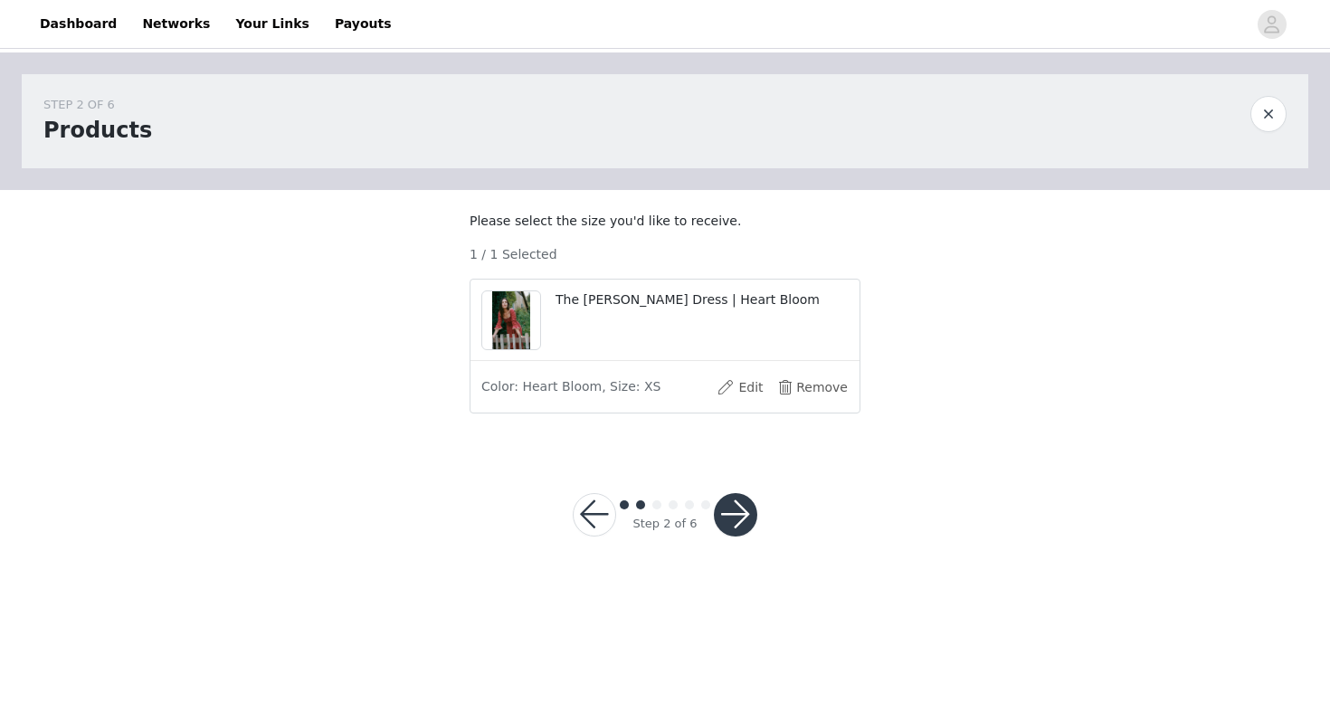
click at [731, 533] on button "button" at bounding box center [735, 514] width 43 height 43
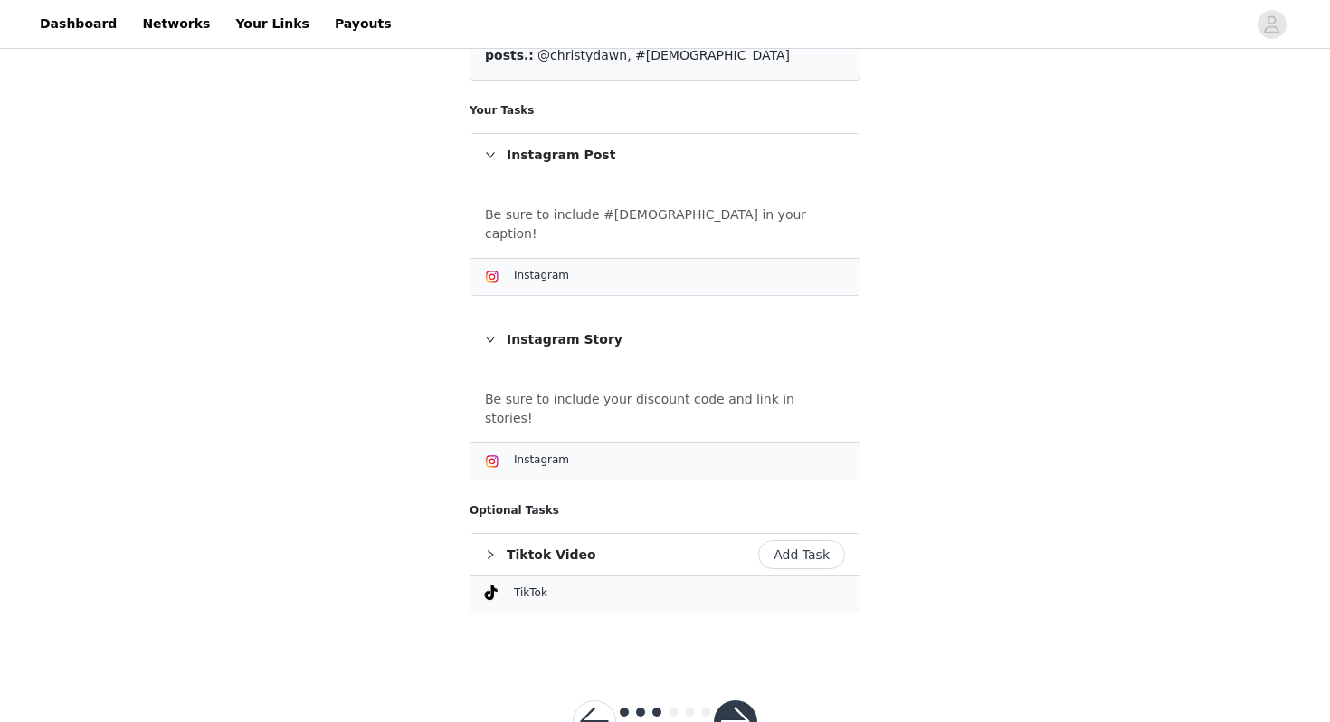
scroll to position [346, 0]
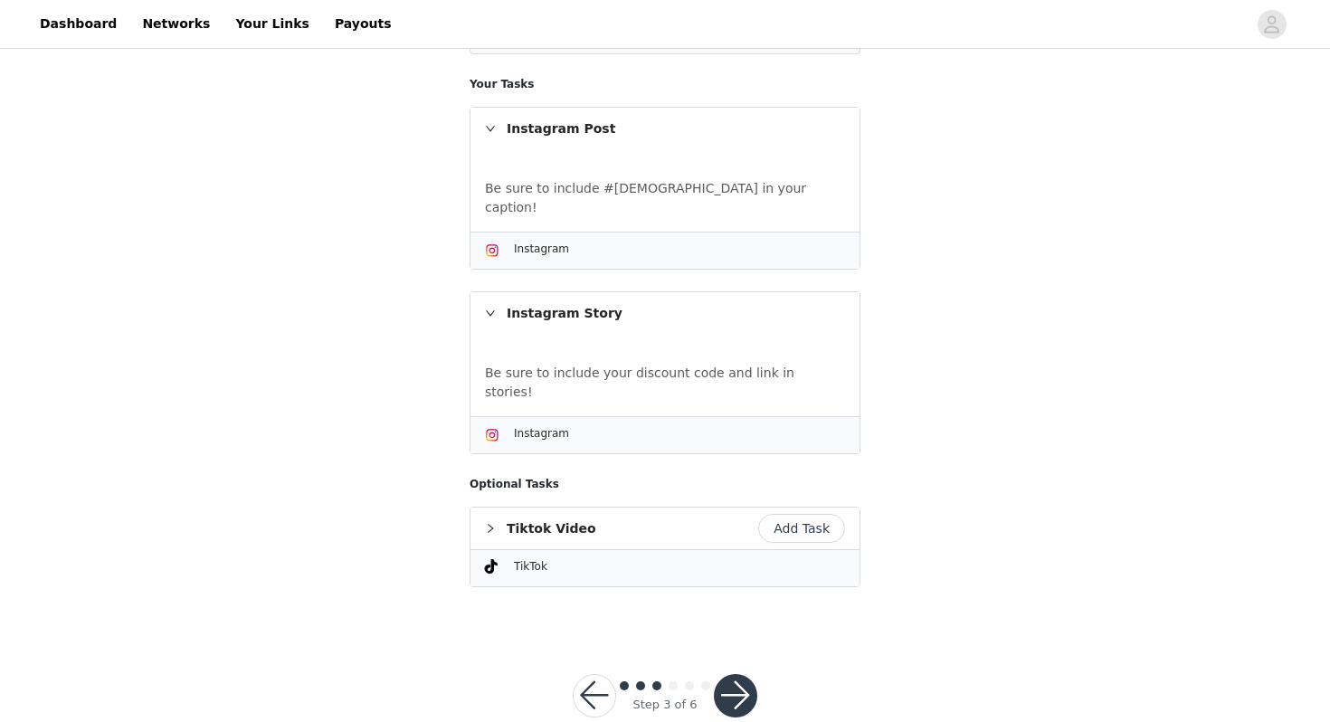
click at [741, 674] on button "button" at bounding box center [735, 695] width 43 height 43
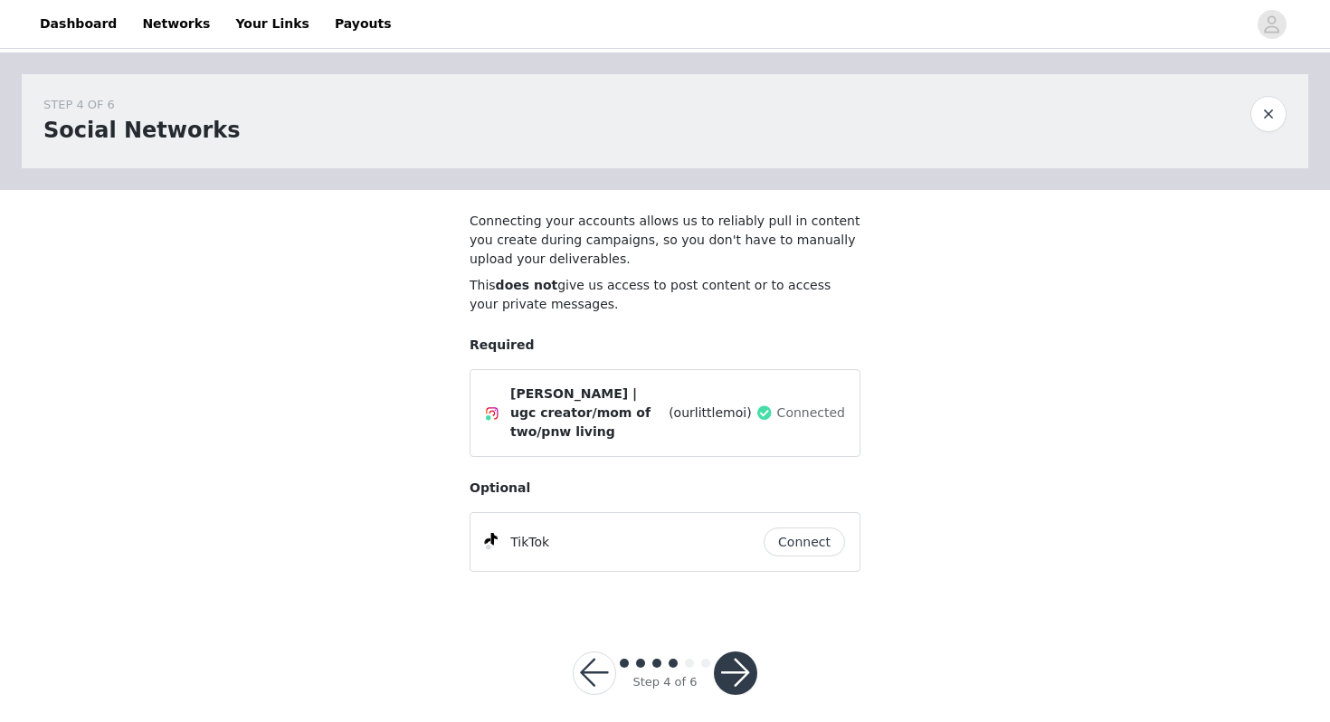
scroll to position [15, 0]
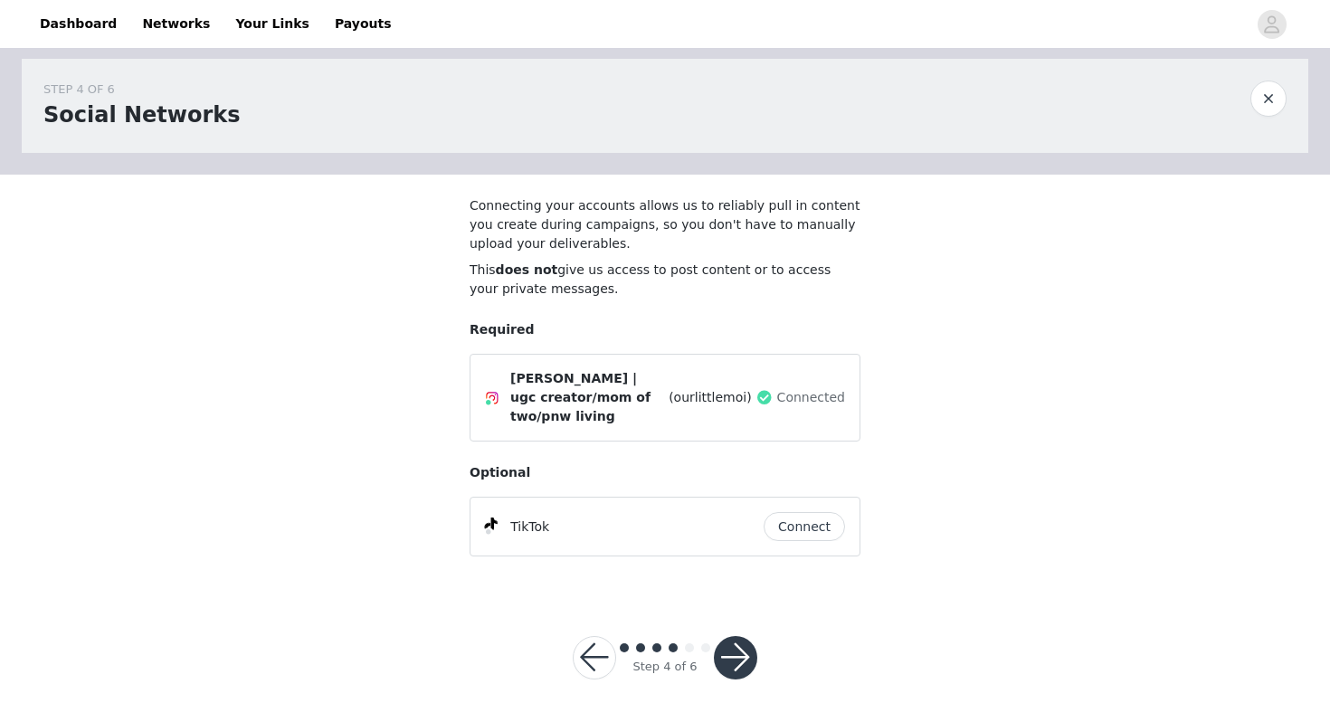
click at [745, 652] on button "button" at bounding box center [735, 657] width 43 height 43
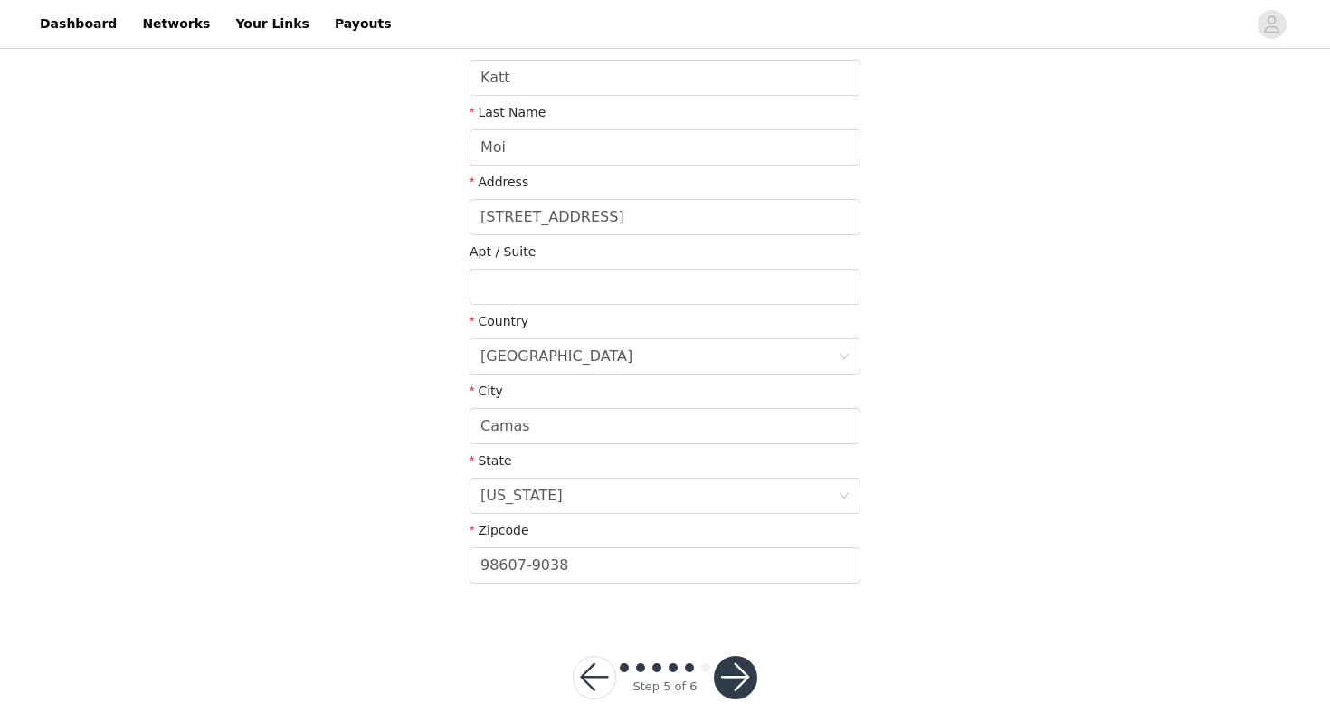
scroll to position [376, 0]
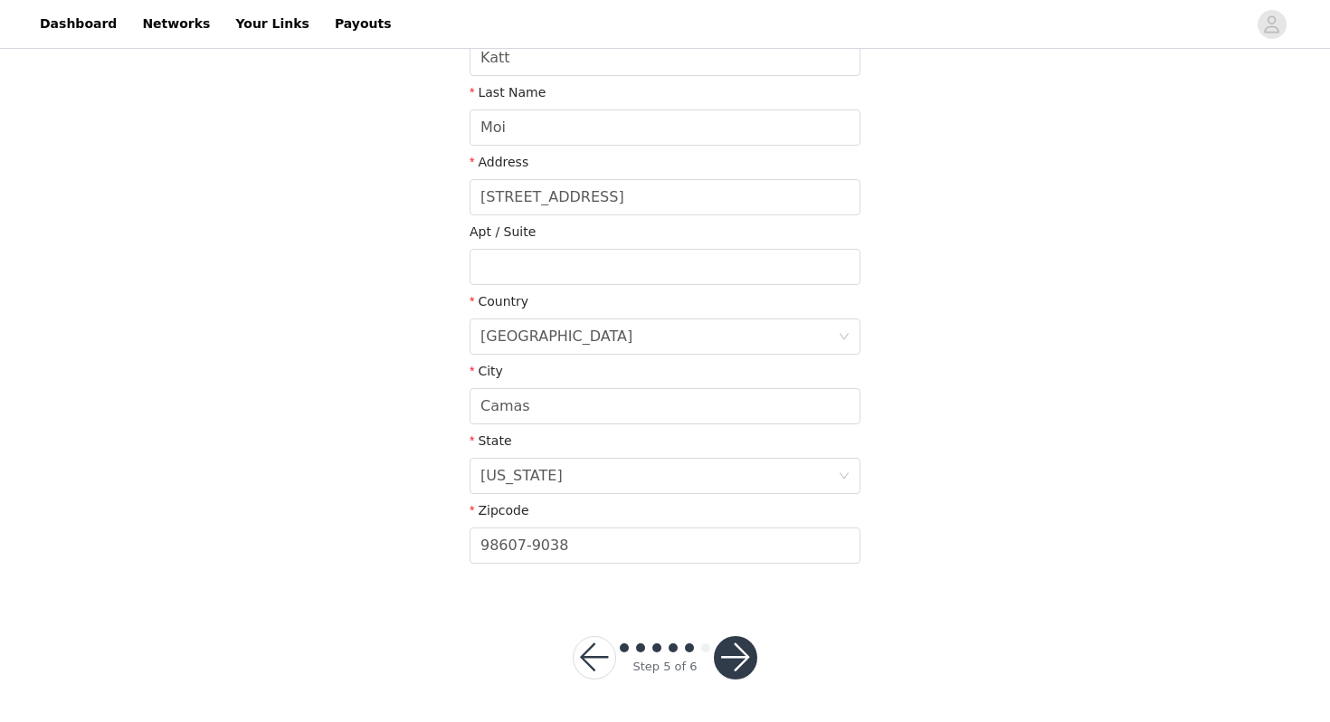
click at [742, 649] on button "button" at bounding box center [735, 657] width 43 height 43
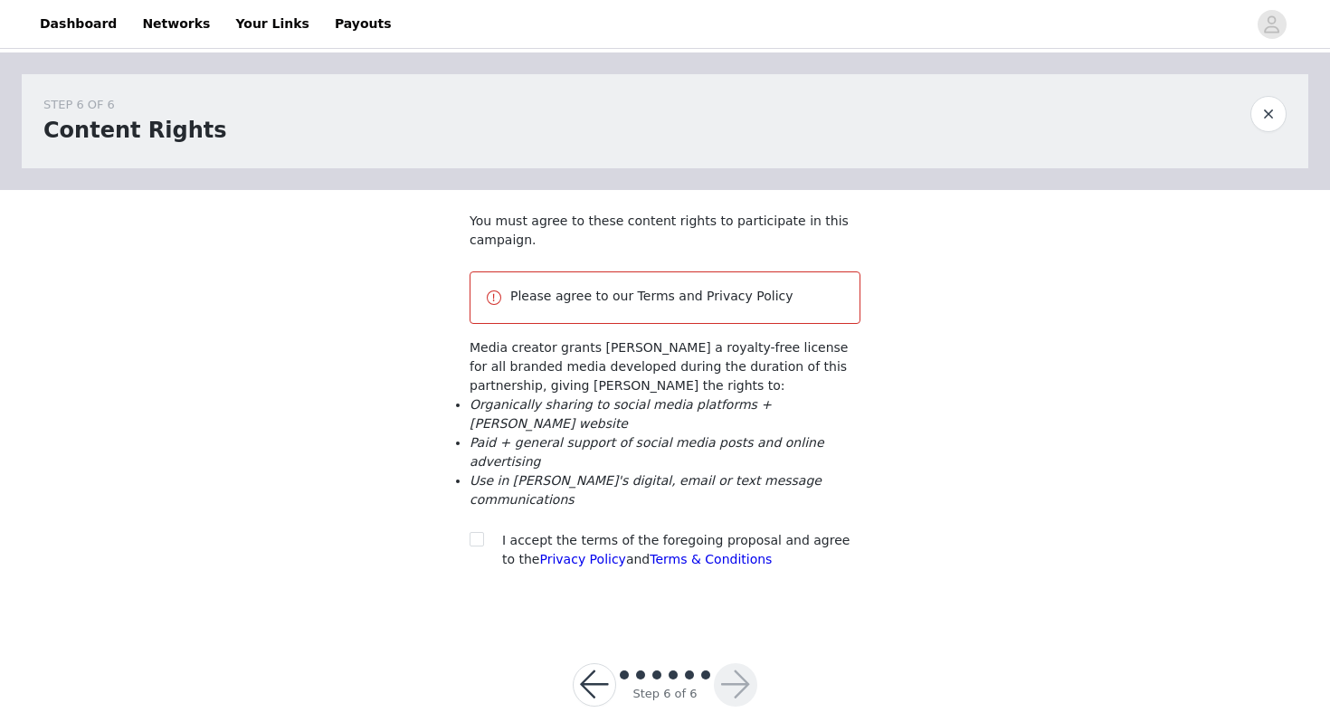
scroll to position [27, 0]
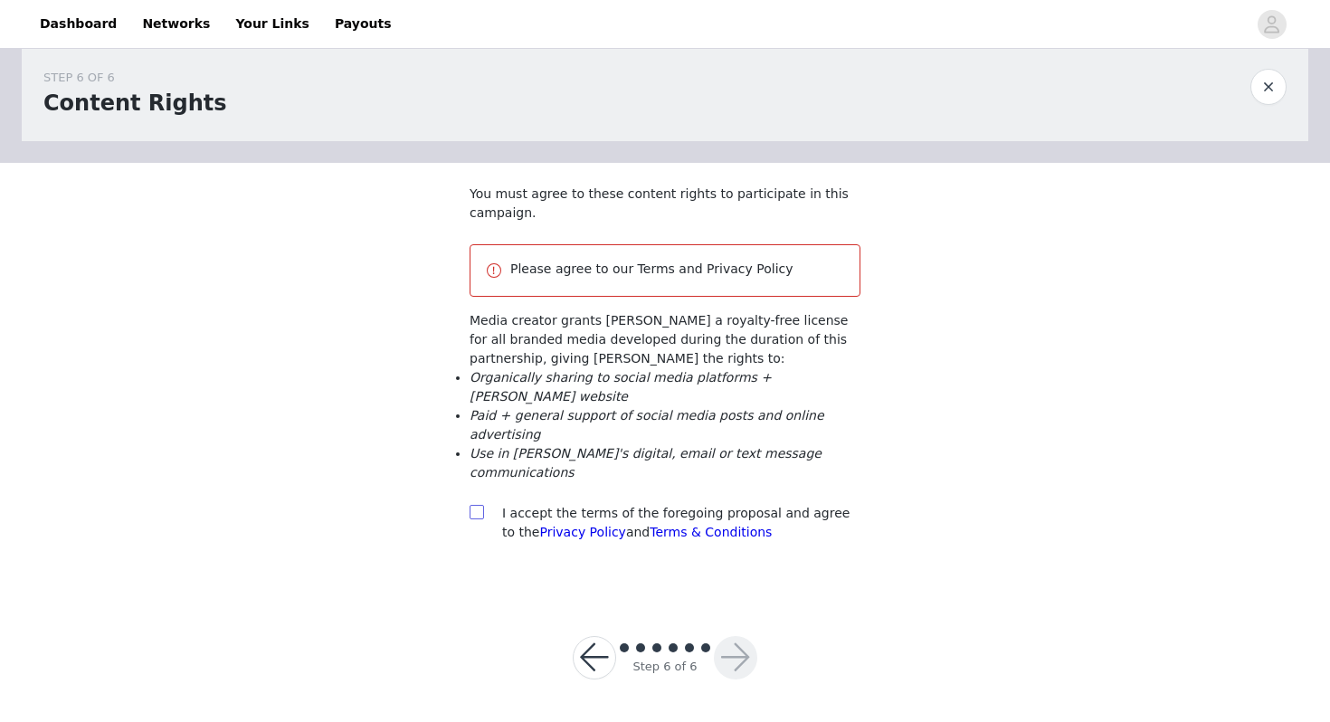
click at [482, 518] on span at bounding box center [477, 512] width 14 height 14
click at [482, 518] on input "checkbox" at bounding box center [476, 511] width 13 height 13
checkbox input "true"
click at [735, 660] on button "button" at bounding box center [735, 657] width 43 height 43
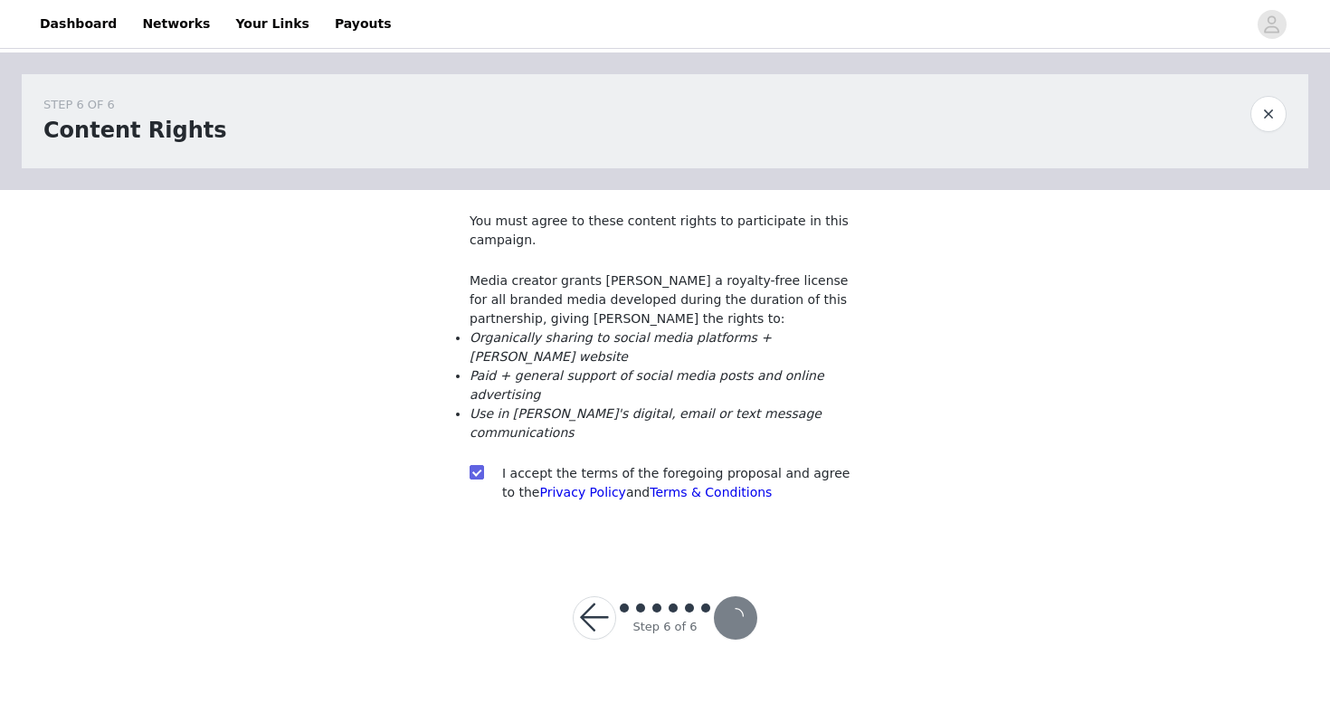
scroll to position [0, 0]
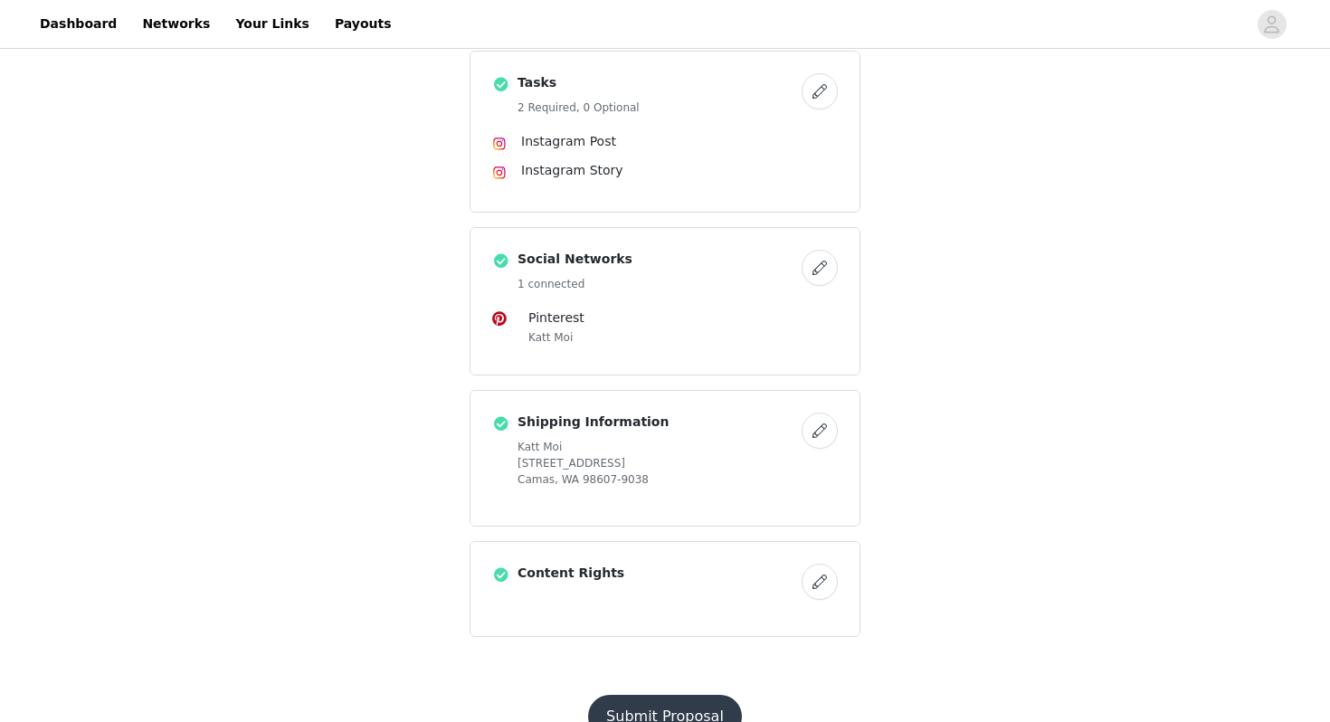
scroll to position [701, 0]
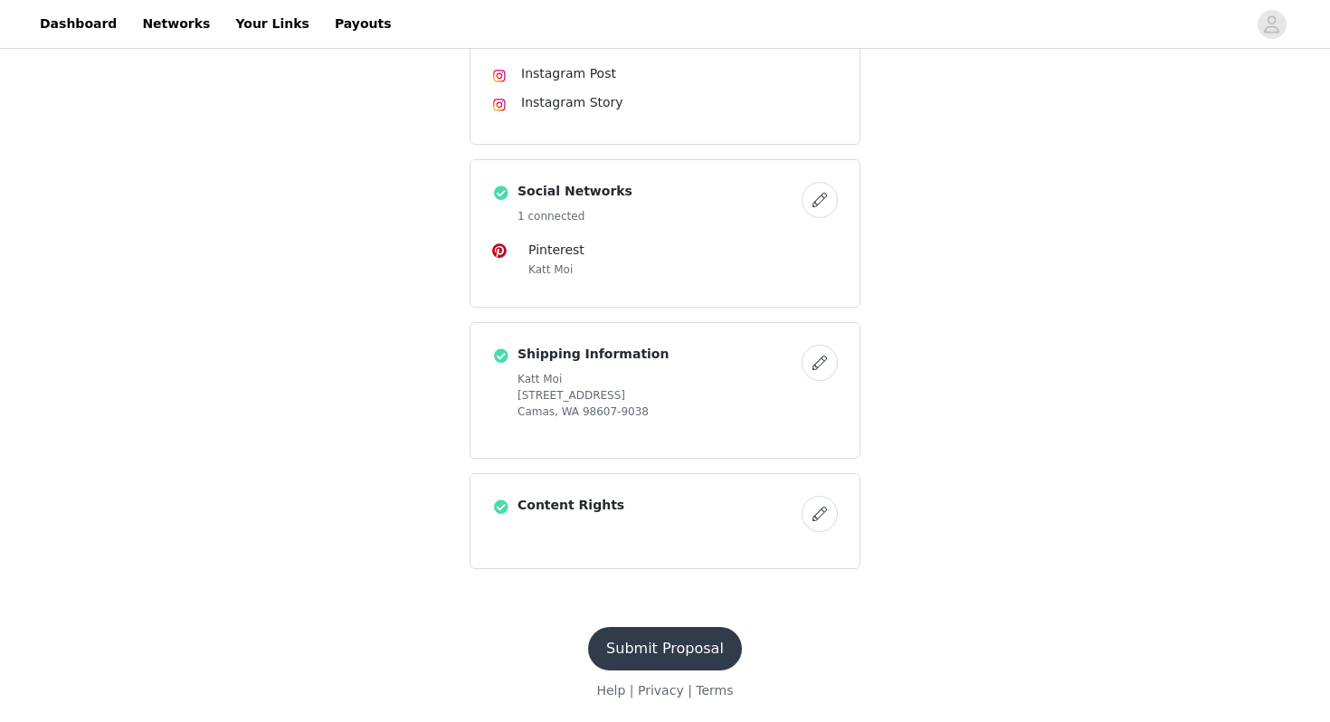
click at [710, 645] on button "Submit Proposal" at bounding box center [665, 648] width 154 height 43
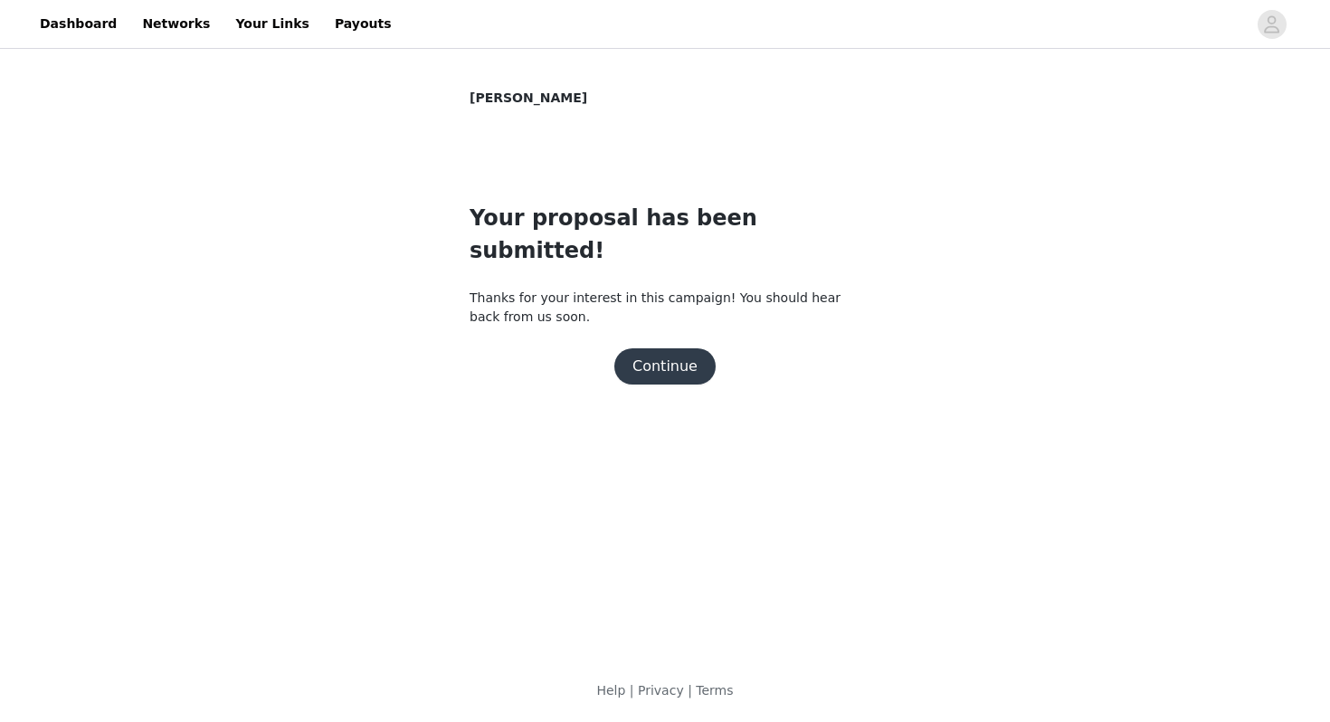
click at [666, 348] on button "Continue" at bounding box center [664, 366] width 101 height 36
